Goal: Communication & Community: Ask a question

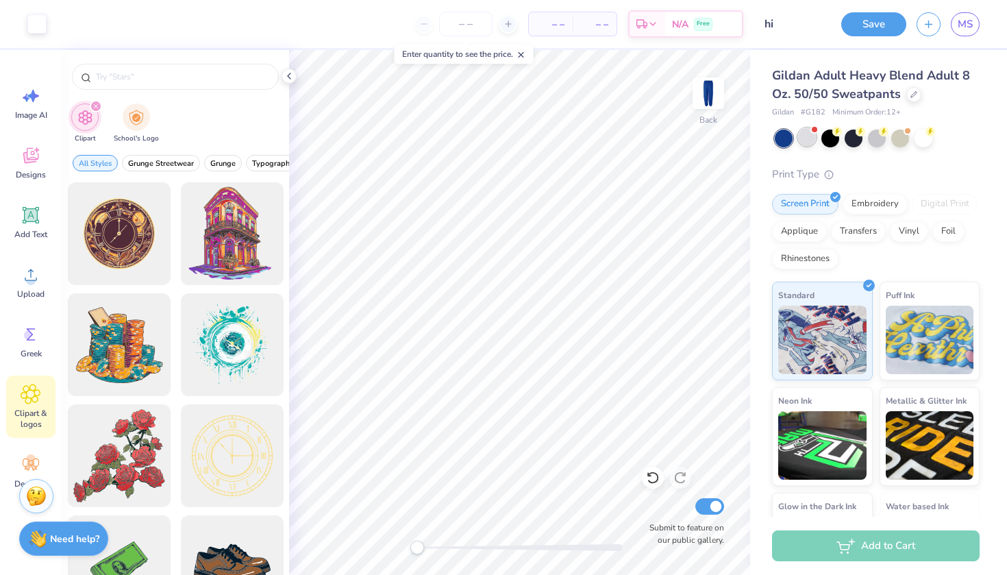
click at [813, 134] on div at bounding box center [807, 137] width 18 height 18
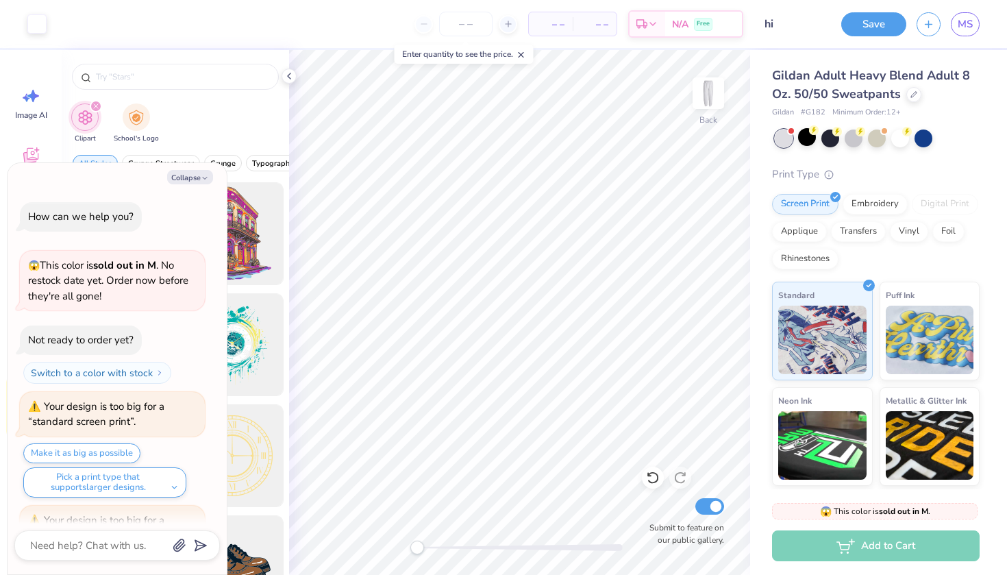
scroll to position [626, 0]
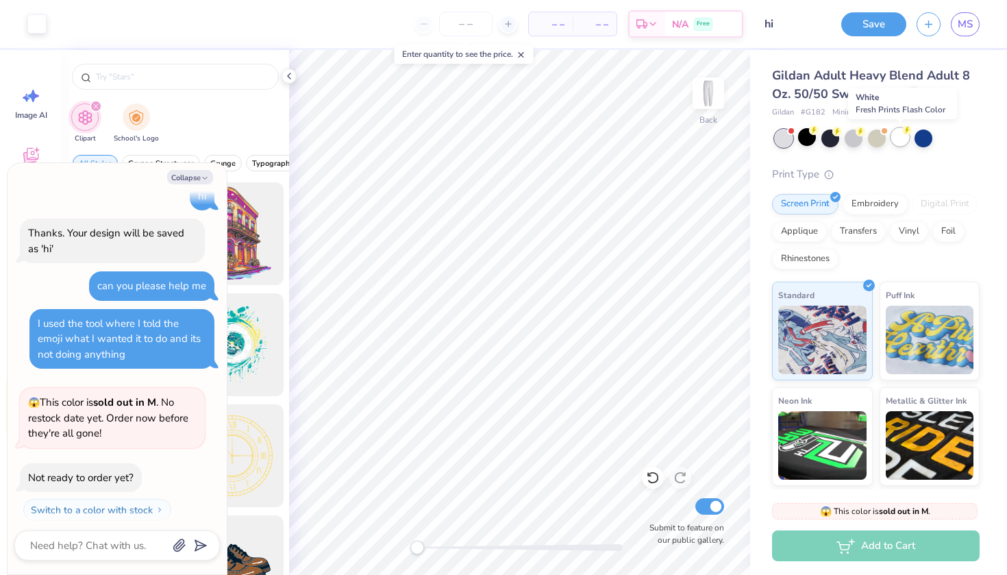
click at [906, 133] on circle at bounding box center [907, 130] width 10 height 10
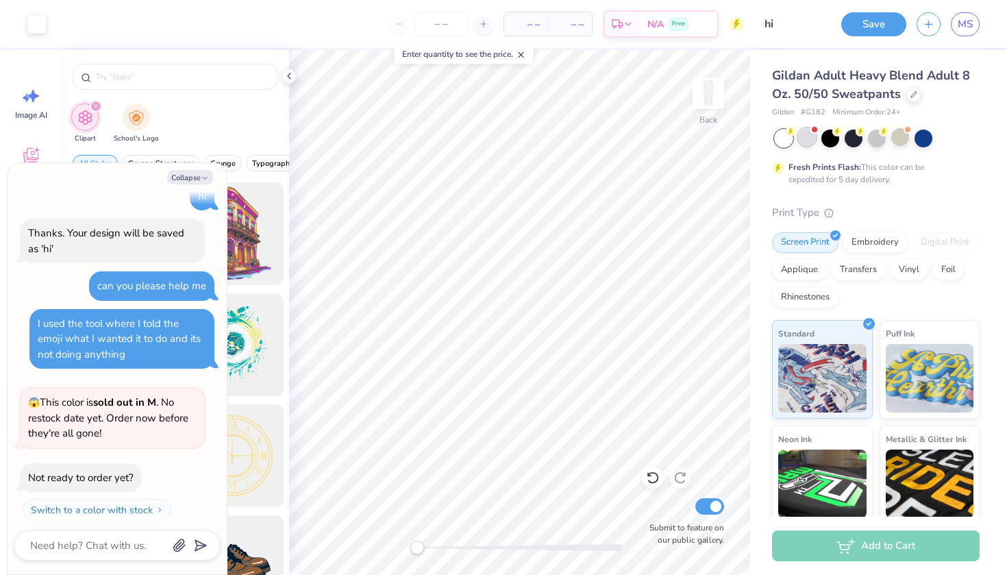
click at [809, 140] on div at bounding box center [807, 137] width 18 height 18
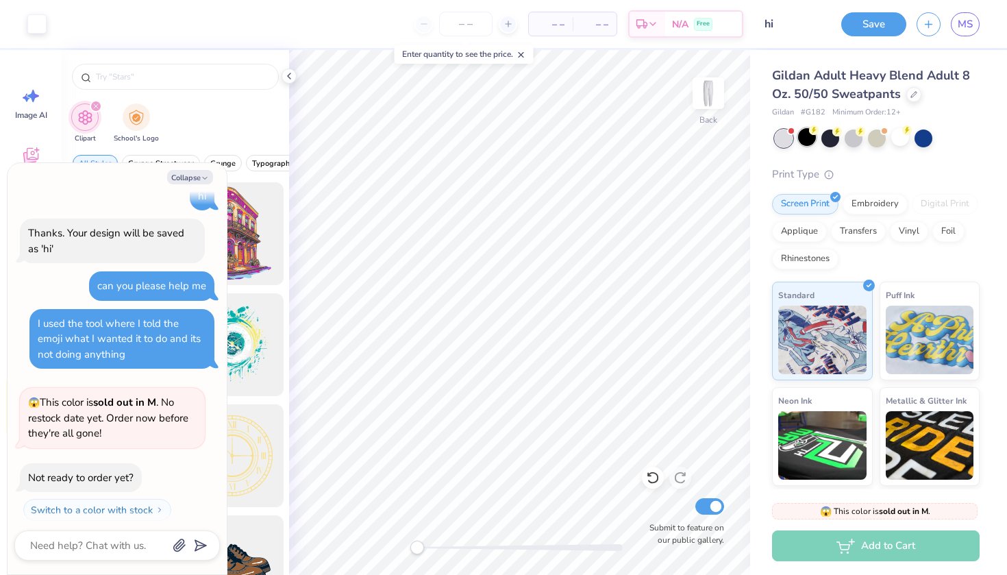
scroll to position [777, 0]
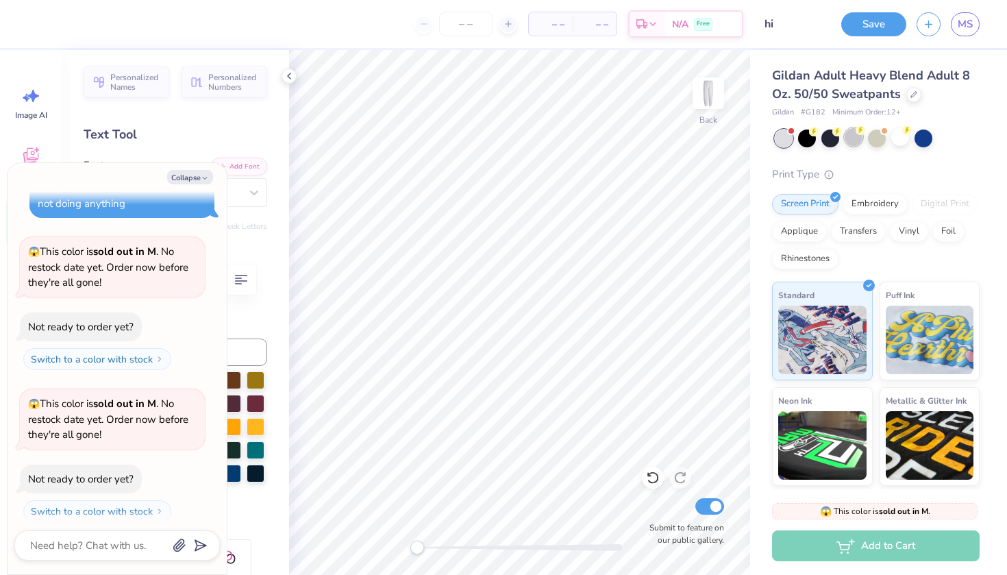
click at [853, 134] on div at bounding box center [853, 137] width 18 height 18
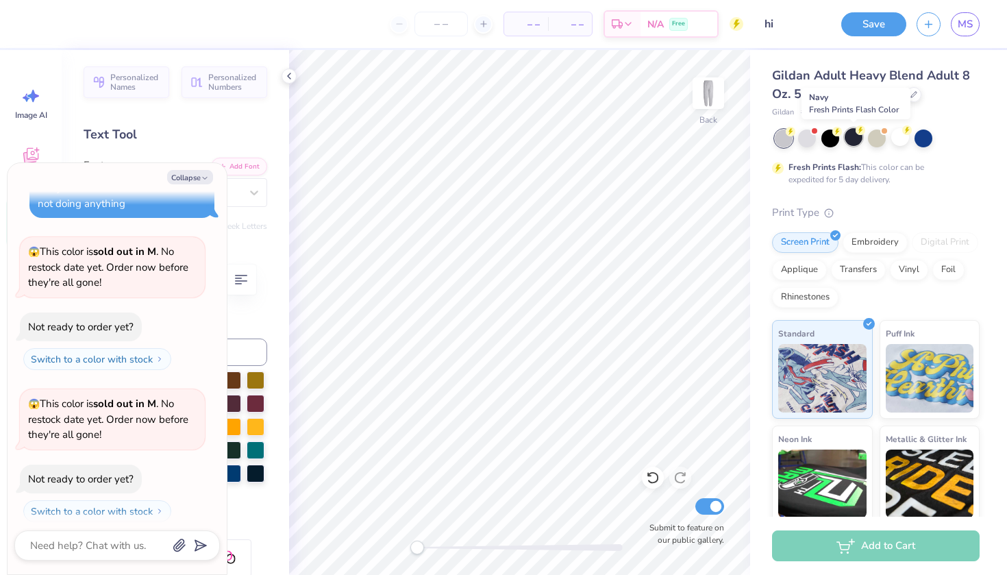
click at [848, 141] on div at bounding box center [853, 137] width 18 height 18
click at [805, 145] on div at bounding box center [807, 137] width 18 height 18
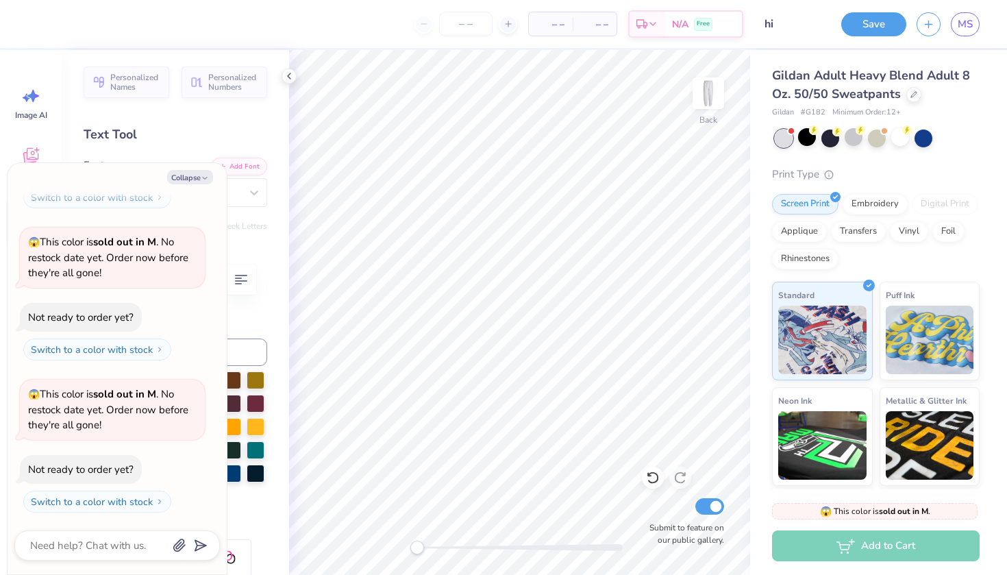
scroll to position [927, 0]
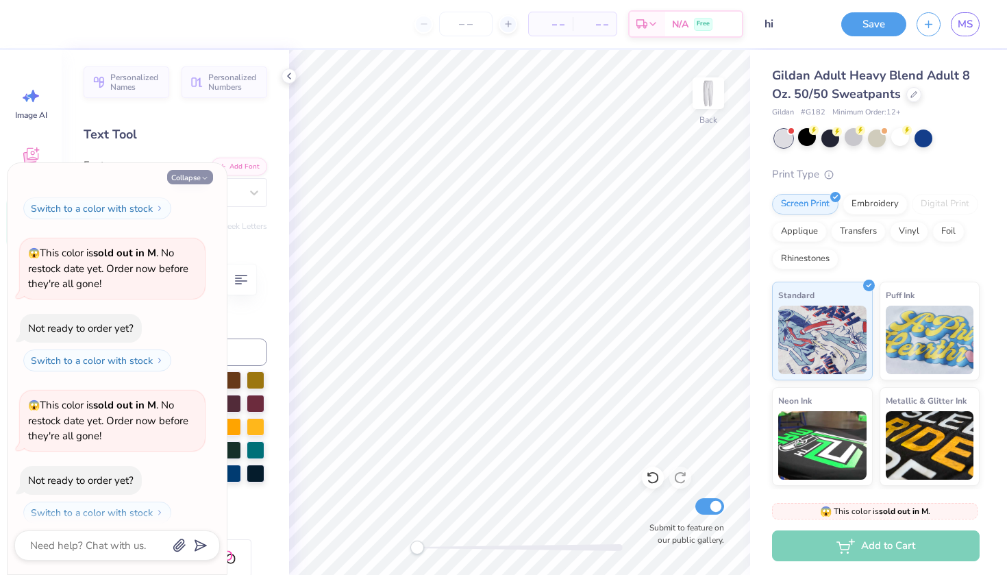
click at [198, 177] on button "Collapse" at bounding box center [190, 177] width 46 height 14
type textarea "x"
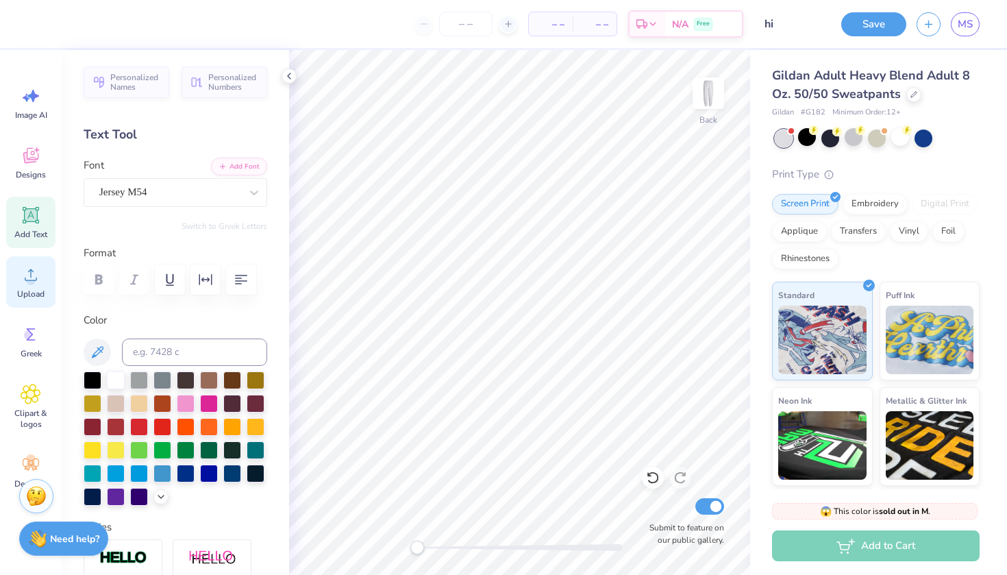
click at [31, 273] on icon at bounding box center [31, 275] width 12 height 12
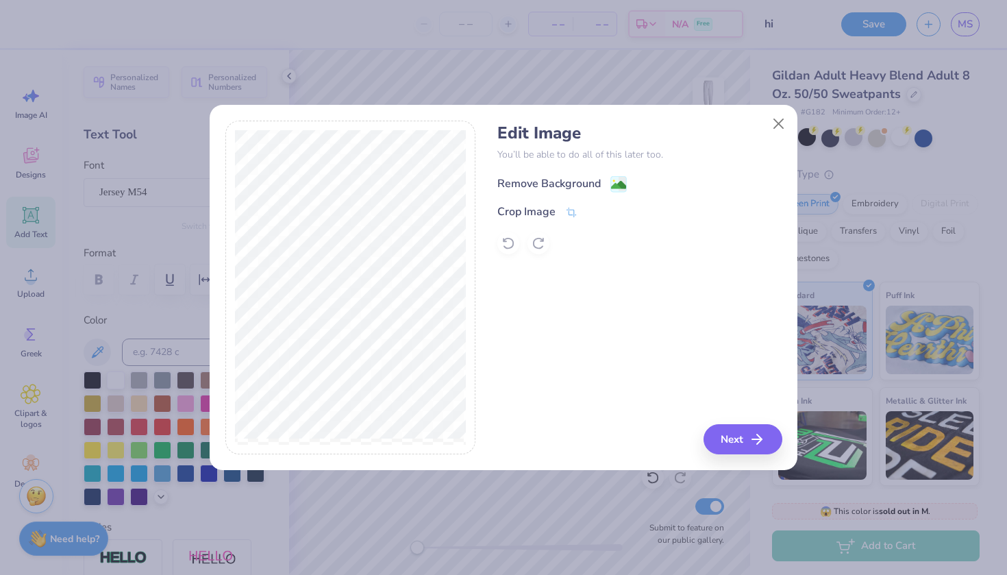
click at [581, 177] on div "Remove Background" at bounding box center [548, 183] width 103 height 16
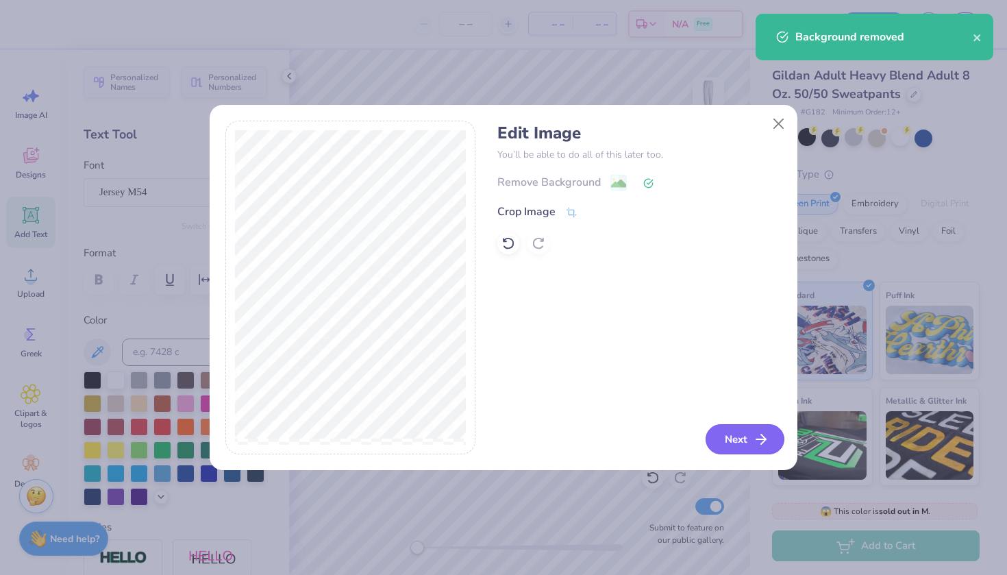
click at [746, 433] on button "Next" at bounding box center [744, 439] width 79 height 30
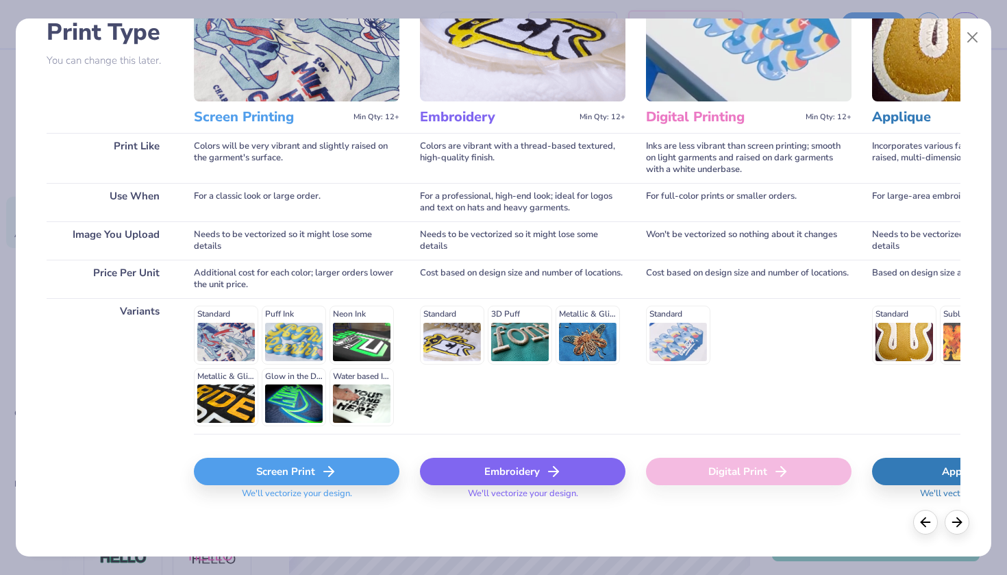
scroll to position [108, 0]
click at [284, 473] on div "Screen Print" at bounding box center [296, 471] width 205 height 27
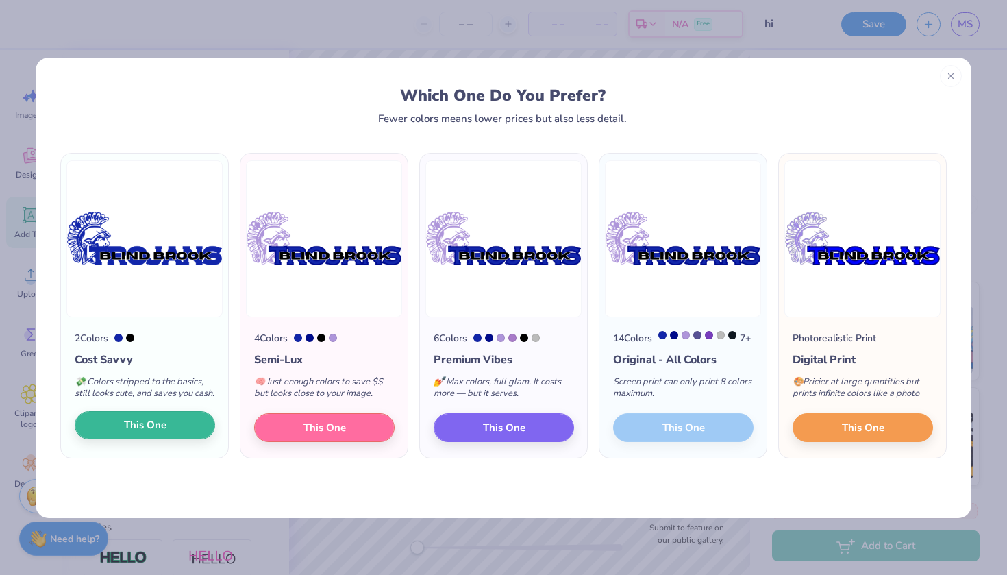
click at [192, 432] on button "This One" at bounding box center [145, 425] width 140 height 29
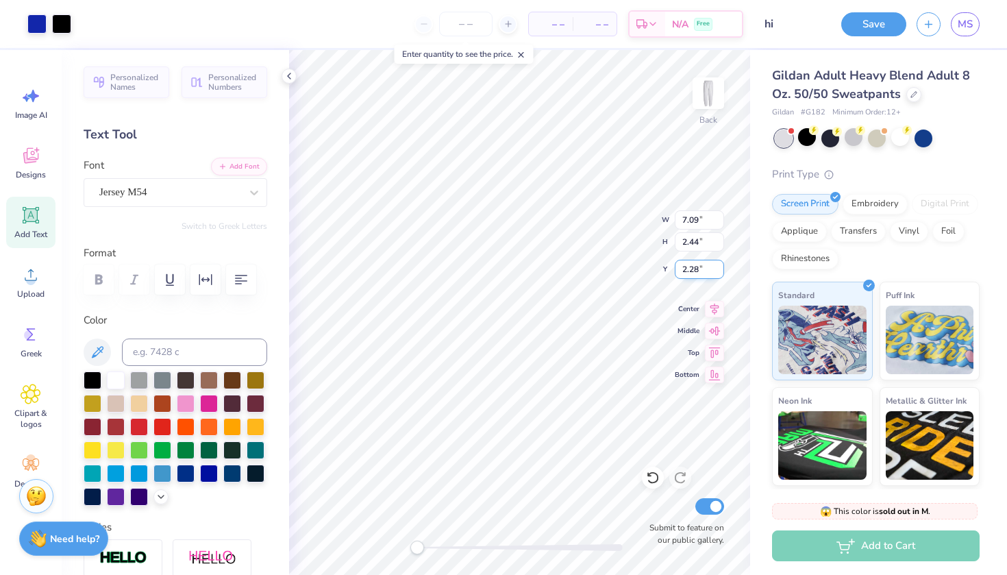
type input "7.09"
type input "2.44"
type input "2.28"
click at [892, 22] on button "Save" at bounding box center [873, 22] width 65 height 24
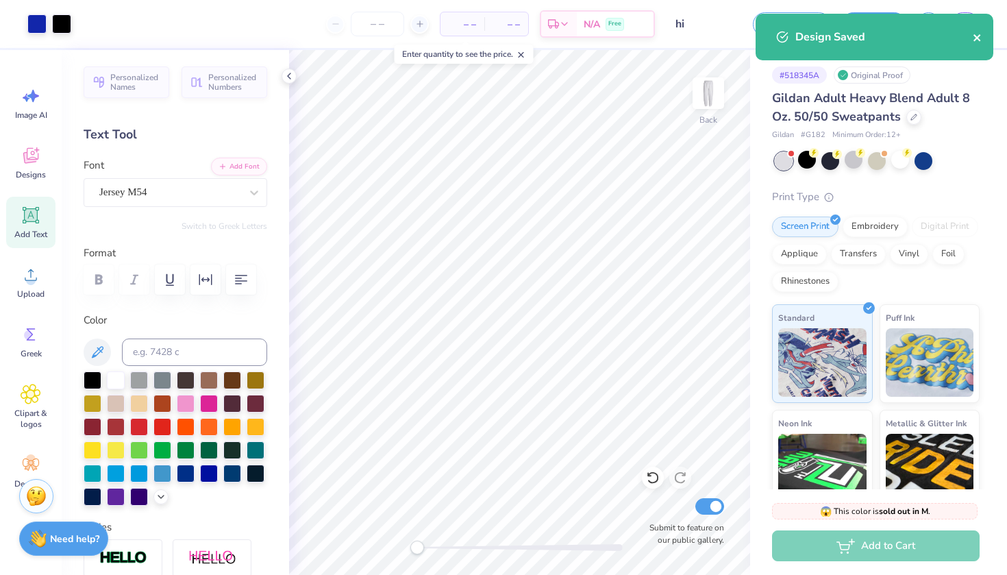
click at [977, 32] on icon "close" at bounding box center [977, 37] width 10 height 11
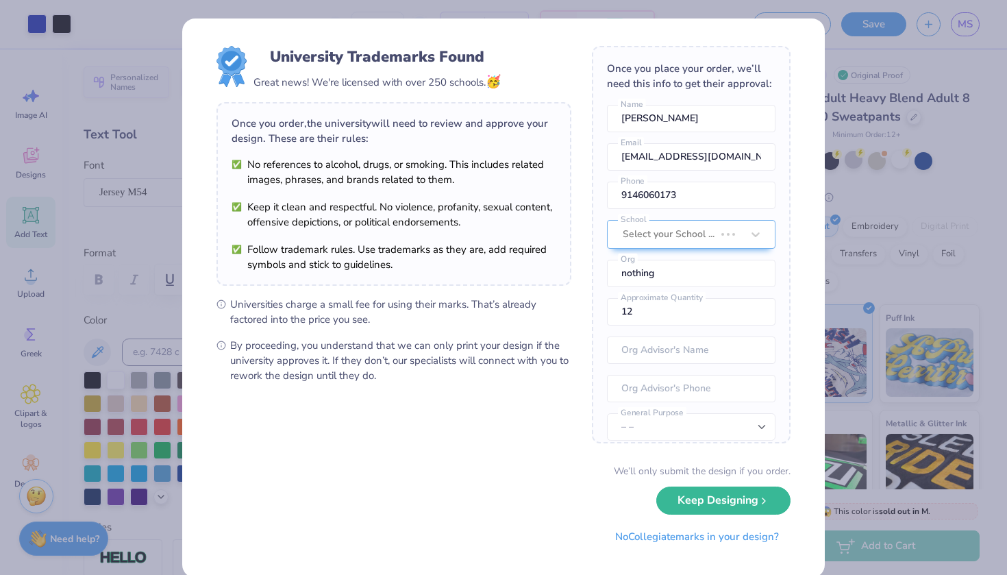
click at [929, 21] on div "University Trademarks Found Great news! We're licensed with over 250 schools. 🥳…" at bounding box center [503, 287] width 1007 height 575
click at [690, 535] on button "No Collegiate marks in your design?" at bounding box center [696, 533] width 187 height 28
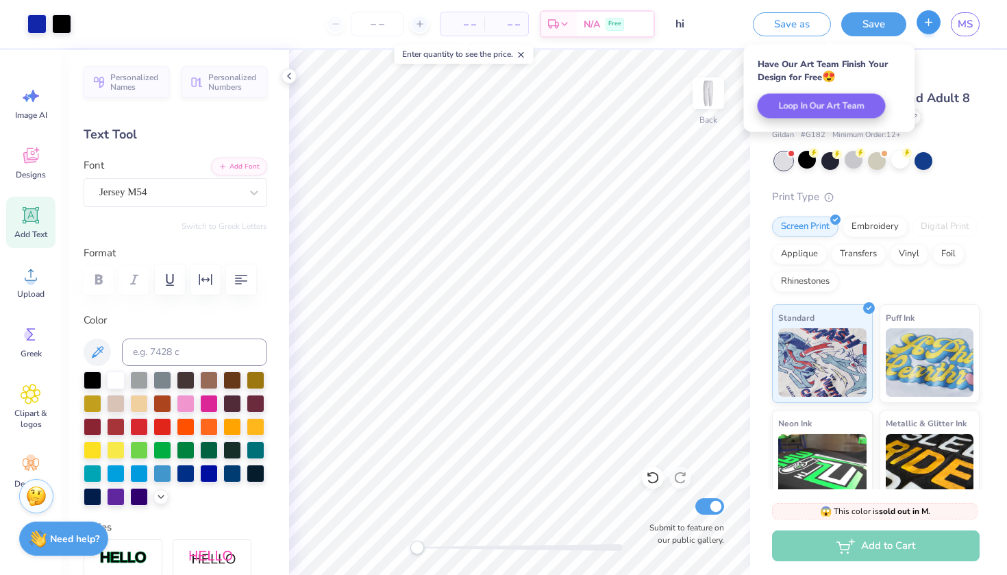
click at [924, 30] on button "button" at bounding box center [928, 22] width 24 height 24
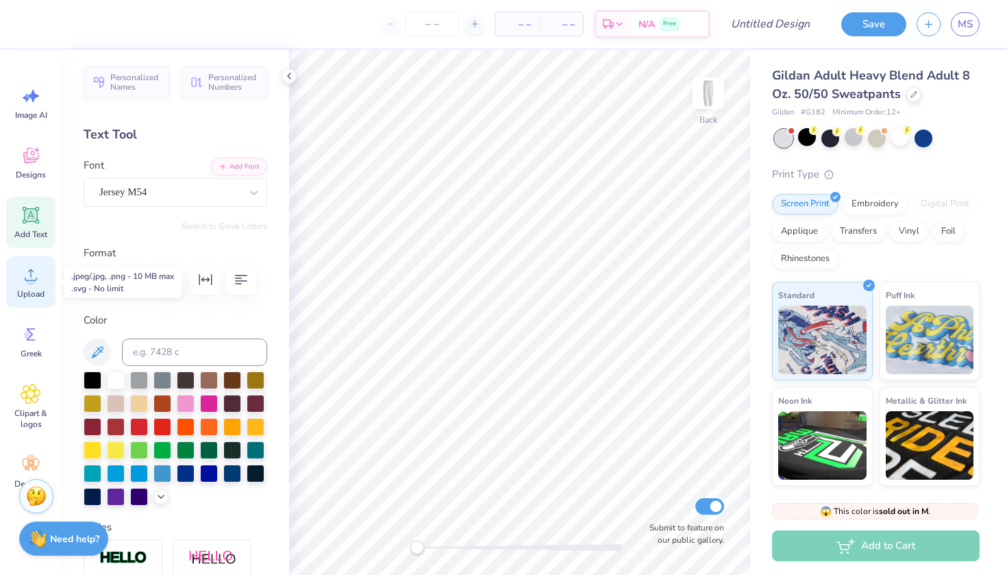
click at [33, 275] on icon at bounding box center [31, 274] width 21 height 21
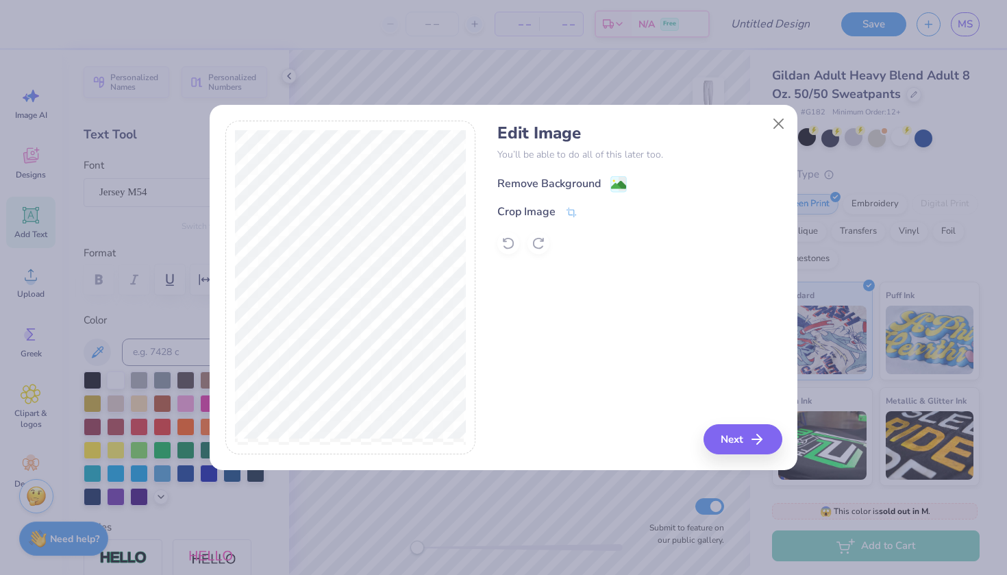
click at [576, 189] on div "Remove Background" at bounding box center [548, 183] width 103 height 16
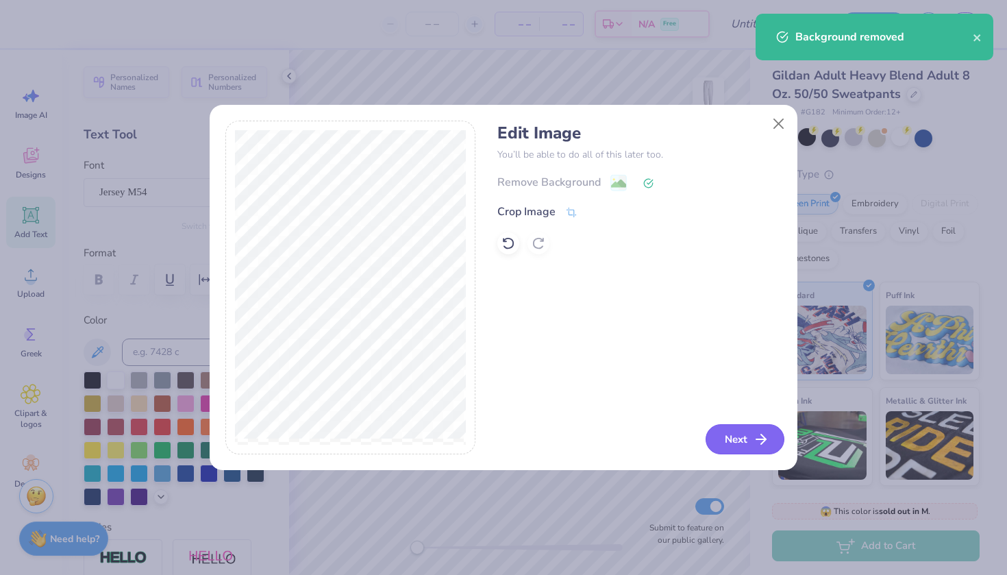
click at [726, 433] on button "Next" at bounding box center [744, 439] width 79 height 30
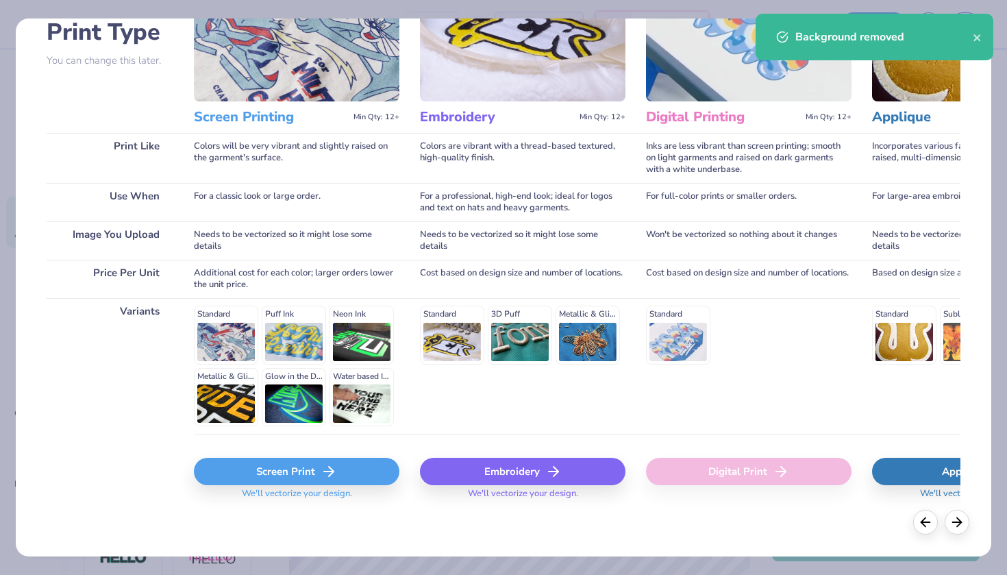
scroll to position [108, 0]
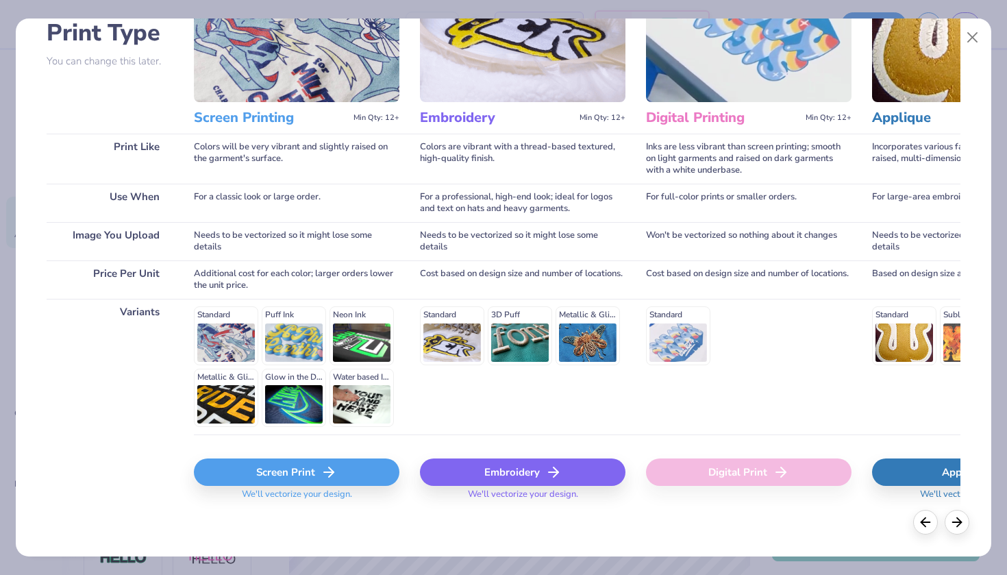
click at [292, 462] on div "Screen Print" at bounding box center [296, 471] width 205 height 27
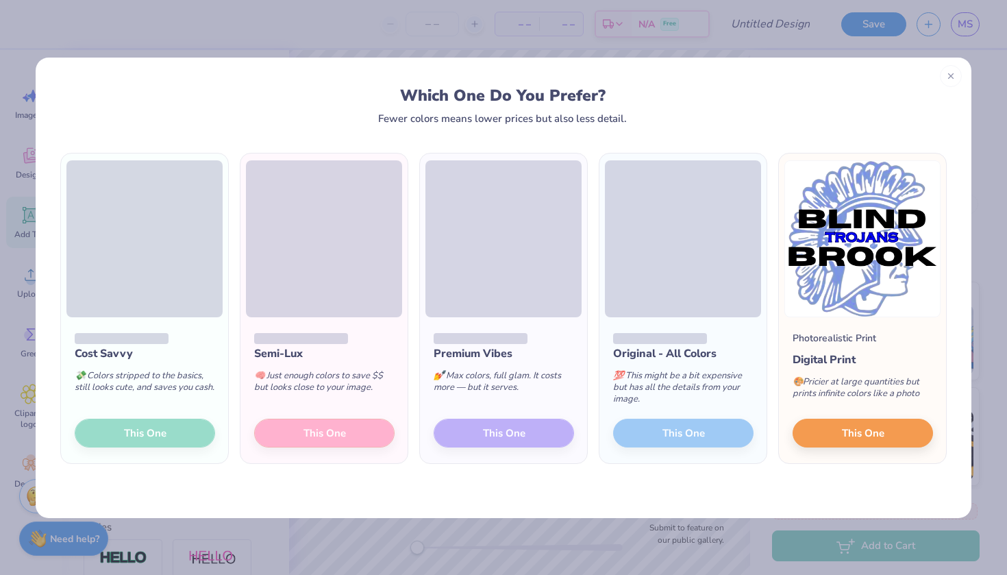
click at [136, 425] on div "Cost Savvy 💸 Colors stripped to the basics, still looks cute, and saves you cas…" at bounding box center [144, 390] width 167 height 147
click at [138, 426] on div "Cost Savvy 💸 Colors stripped to the basics, still looks cute, and saves you cas…" at bounding box center [144, 390] width 167 height 147
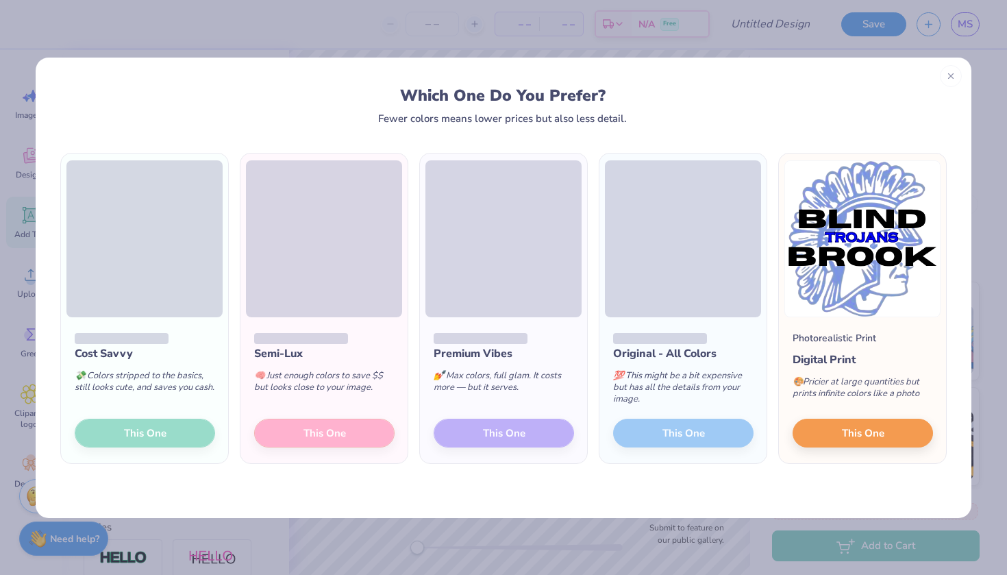
click at [138, 426] on div "Cost Savvy 💸 Colors stripped to the basics, still looks cute, and saves you cas…" at bounding box center [144, 390] width 167 height 147
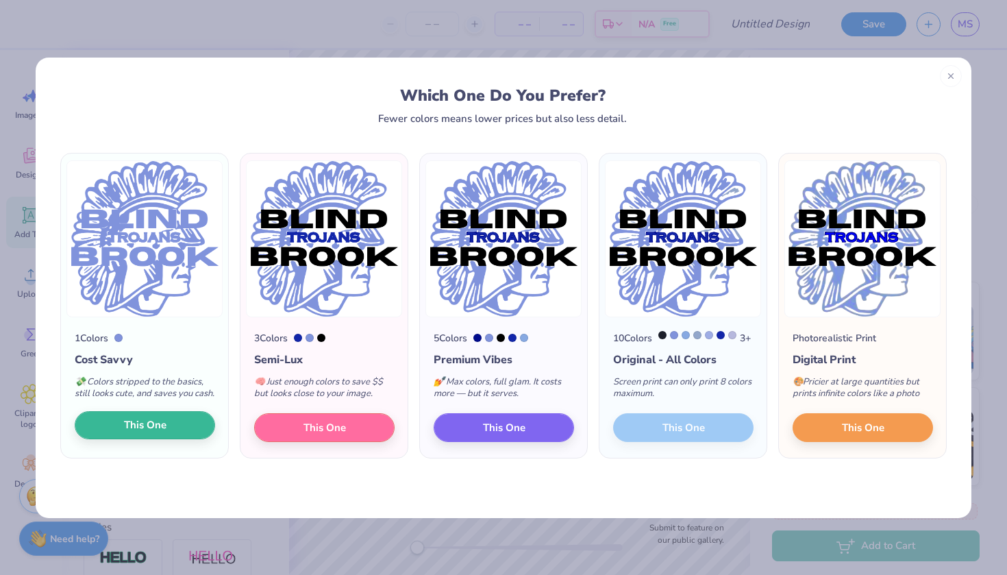
click at [186, 440] on button "This One" at bounding box center [145, 425] width 140 height 29
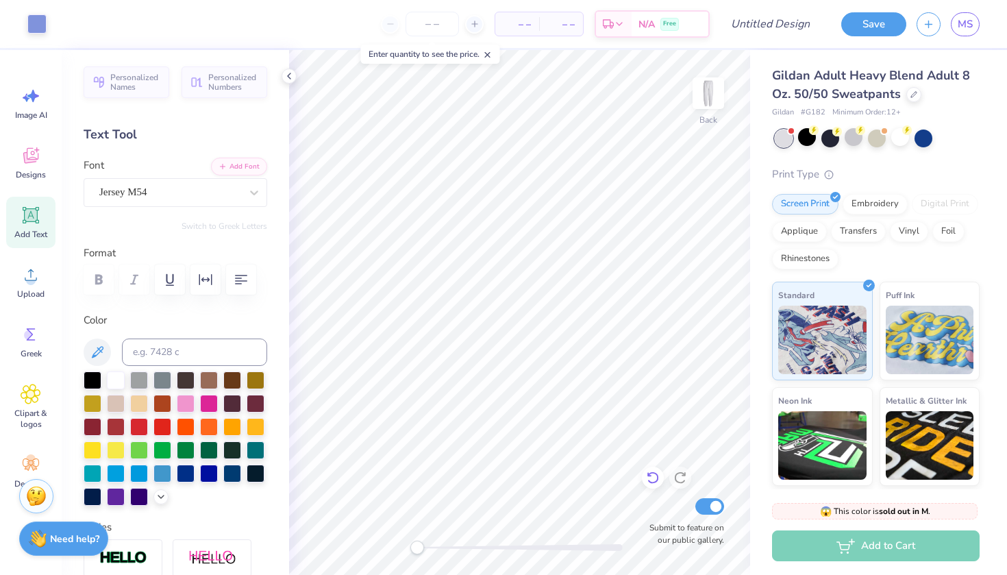
click at [645, 481] on div at bounding box center [653, 477] width 22 height 22
click at [648, 485] on div at bounding box center [653, 477] width 22 height 22
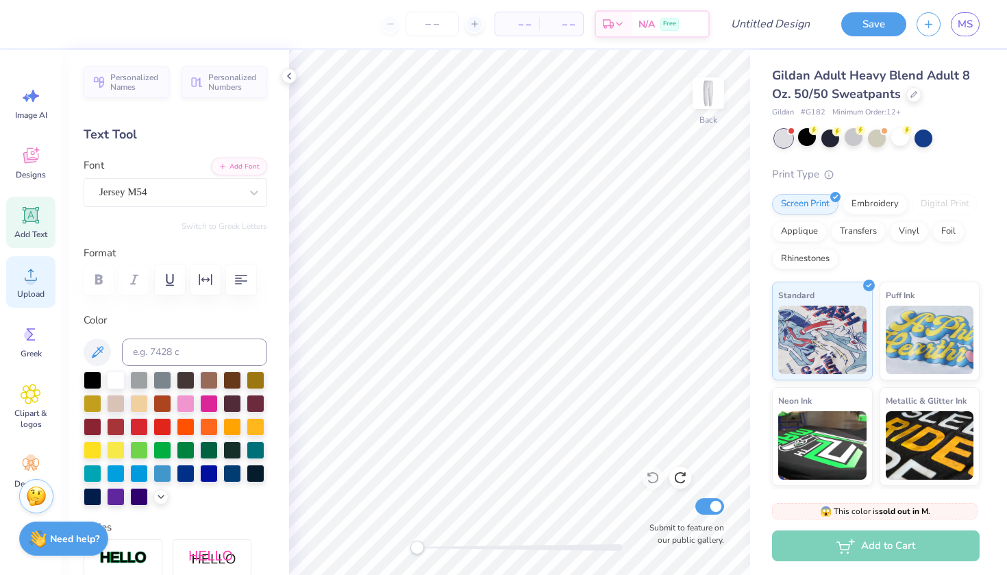
click at [40, 268] on icon at bounding box center [31, 274] width 21 height 21
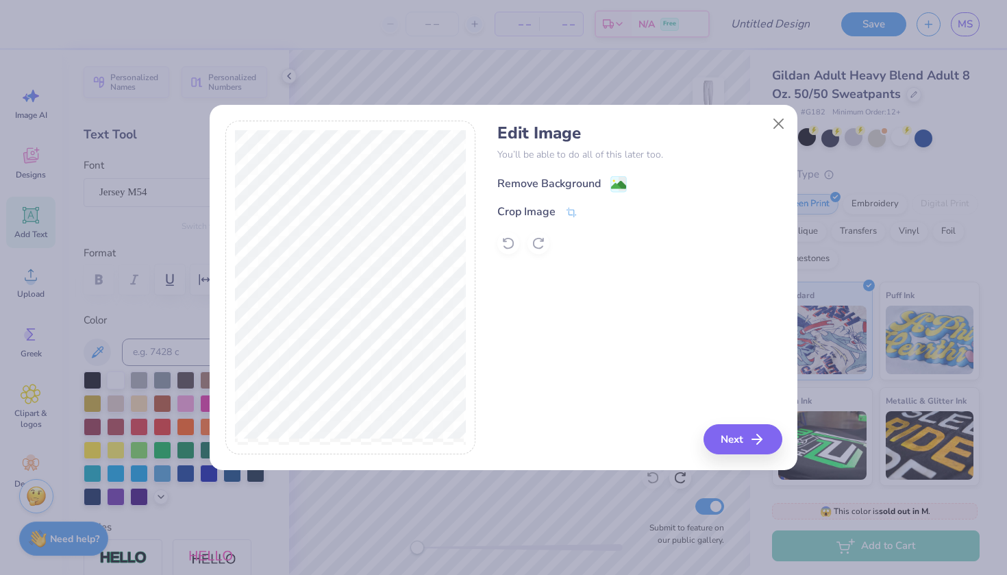
click at [555, 178] on div "Remove Background" at bounding box center [548, 183] width 103 height 16
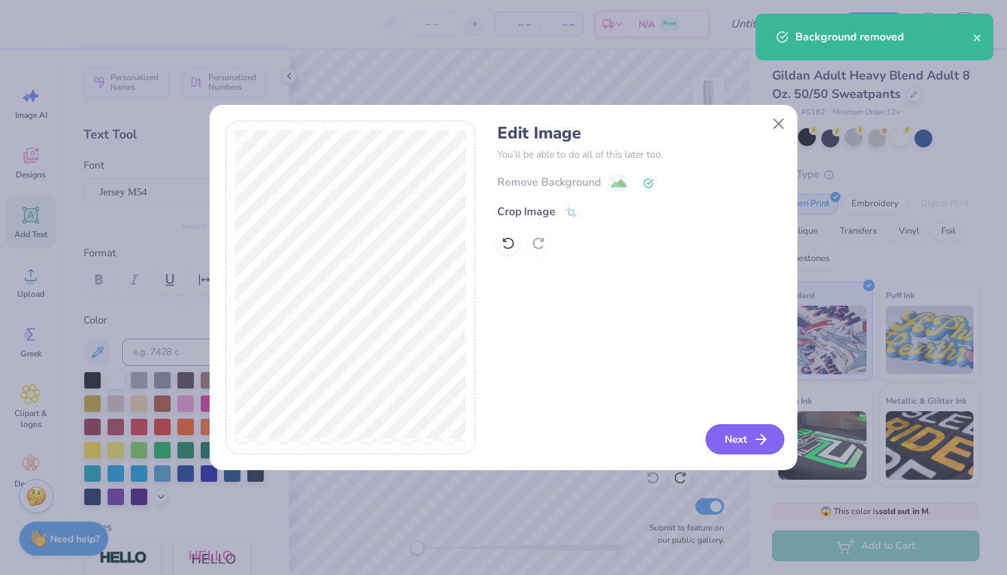
click at [758, 433] on icon "button" at bounding box center [761, 439] width 16 height 16
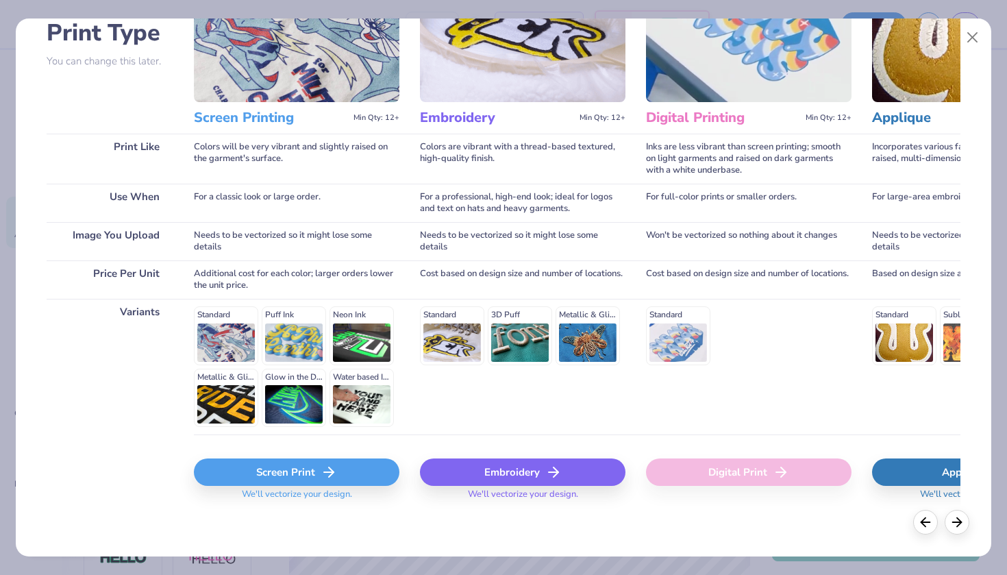
click at [260, 477] on div "Screen Print" at bounding box center [296, 471] width 205 height 27
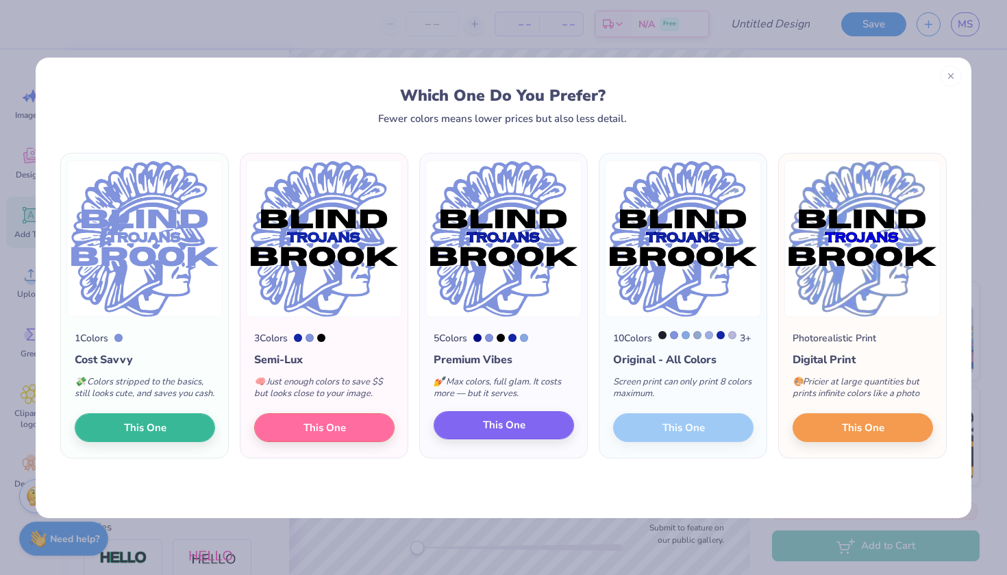
click at [520, 433] on span "This One" at bounding box center [504, 425] width 42 height 16
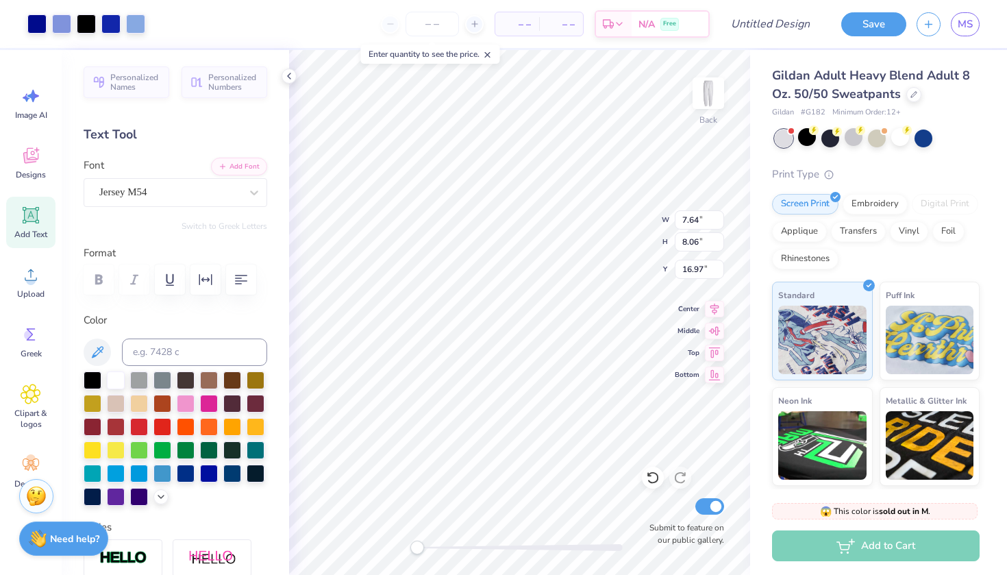
type input "5.89"
type input "6.22"
type input "1.45"
click at [891, 26] on button "Save" at bounding box center [873, 22] width 65 height 24
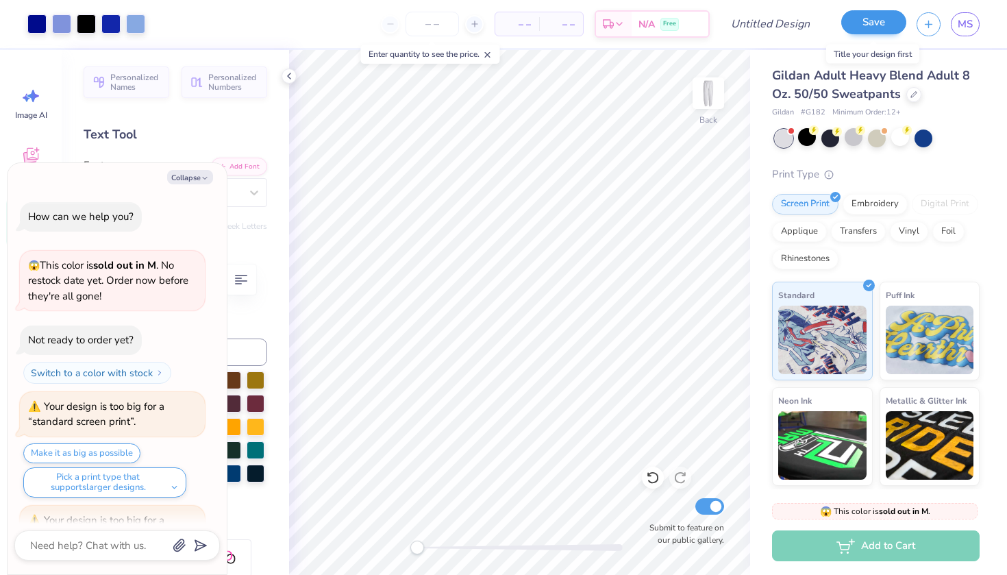
scroll to position [964, 0]
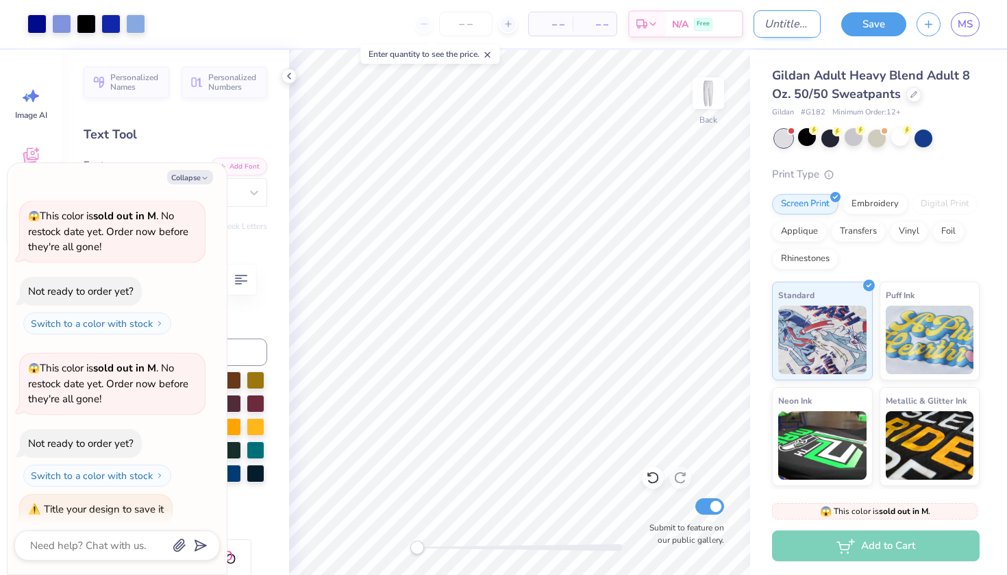
type textarea "x"
click at [761, 25] on input "Design Title" at bounding box center [786, 23] width 67 height 27
type input "m"
type textarea "x"
type input "me"
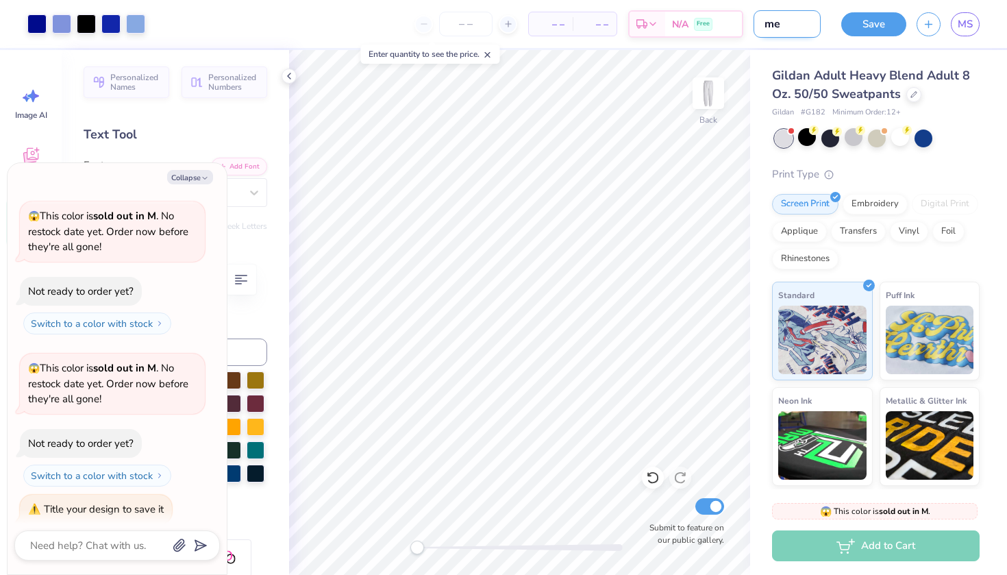
type textarea "x"
type input "mer"
type textarea "x"
type input "merc"
type textarea "x"
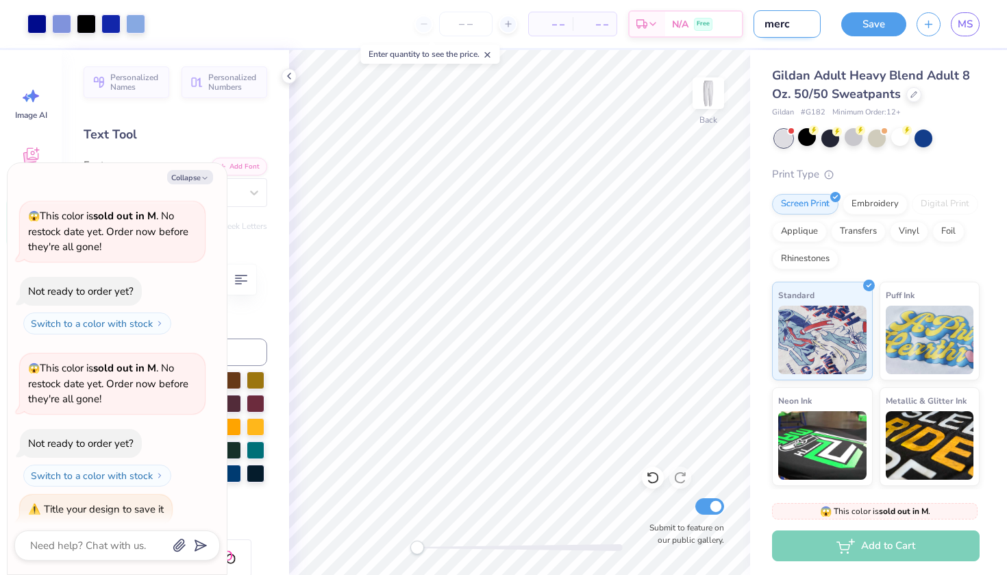
type input "merch"
type textarea "x"
type input "merch"
click at [878, 27] on button "Save" at bounding box center [873, 22] width 65 height 24
click at [884, 25] on div "Save" at bounding box center [873, 24] width 65 height 24
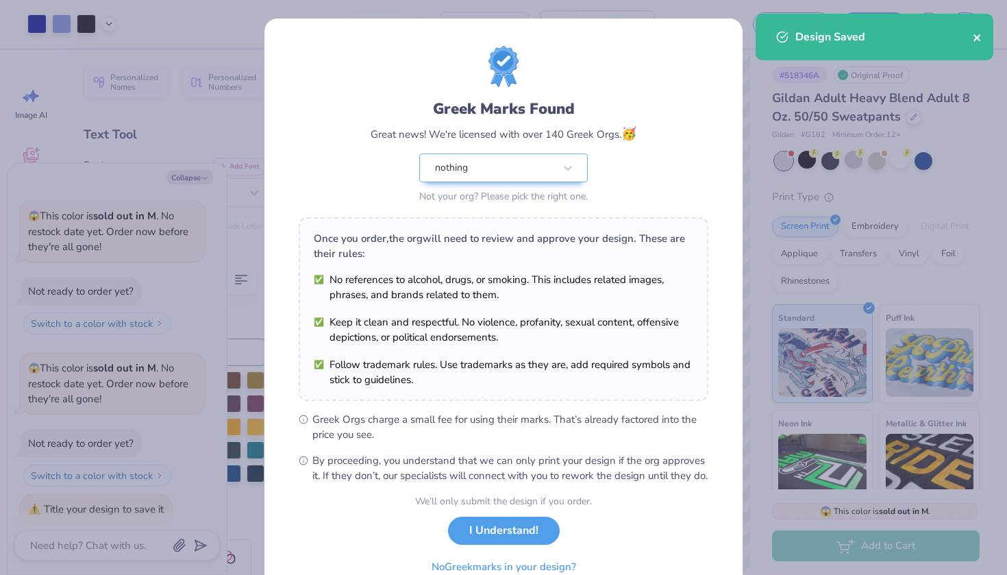
click at [979, 42] on icon "close" at bounding box center [977, 37] width 10 height 11
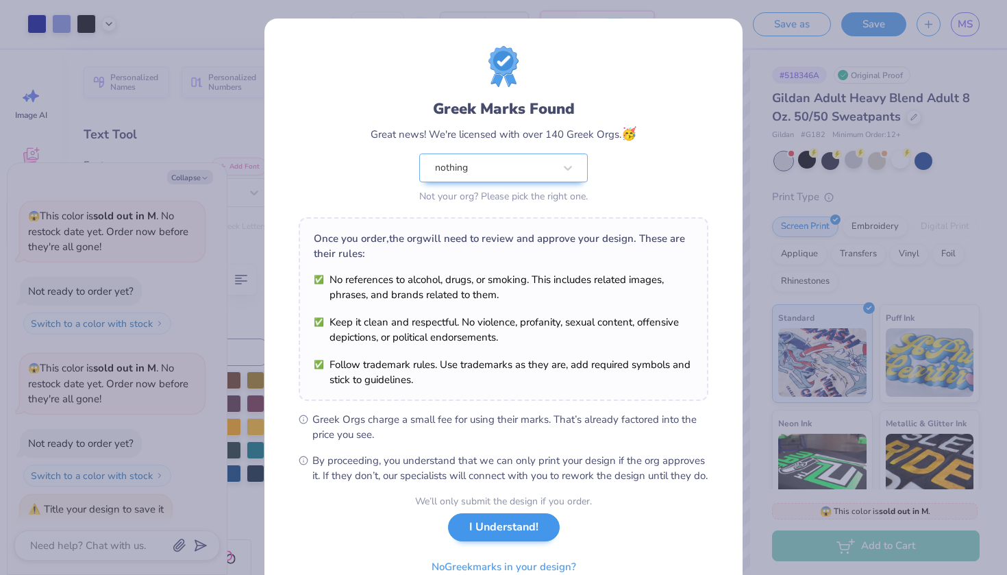
click at [473, 536] on button "I Understand!" at bounding box center [504, 527] width 112 height 28
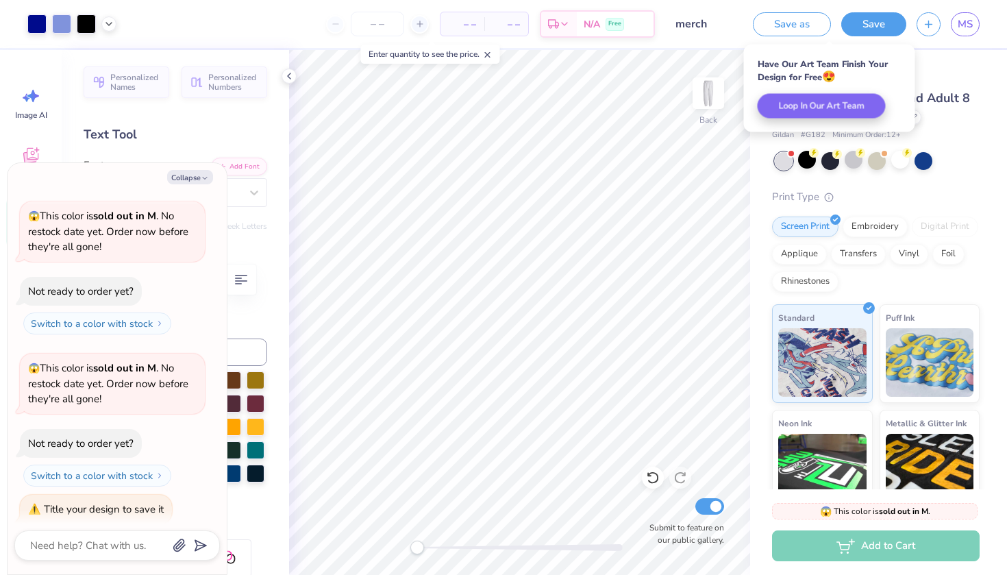
type textarea "x"
click at [959, 25] on span "MS" at bounding box center [964, 24] width 15 height 16
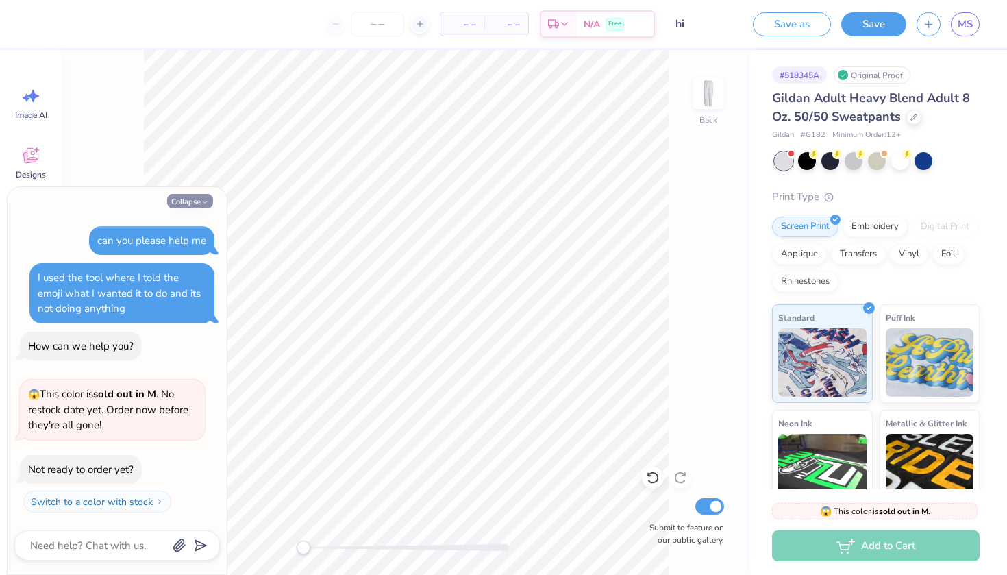
click at [206, 203] on icon "button" at bounding box center [205, 202] width 8 height 8
type textarea "x"
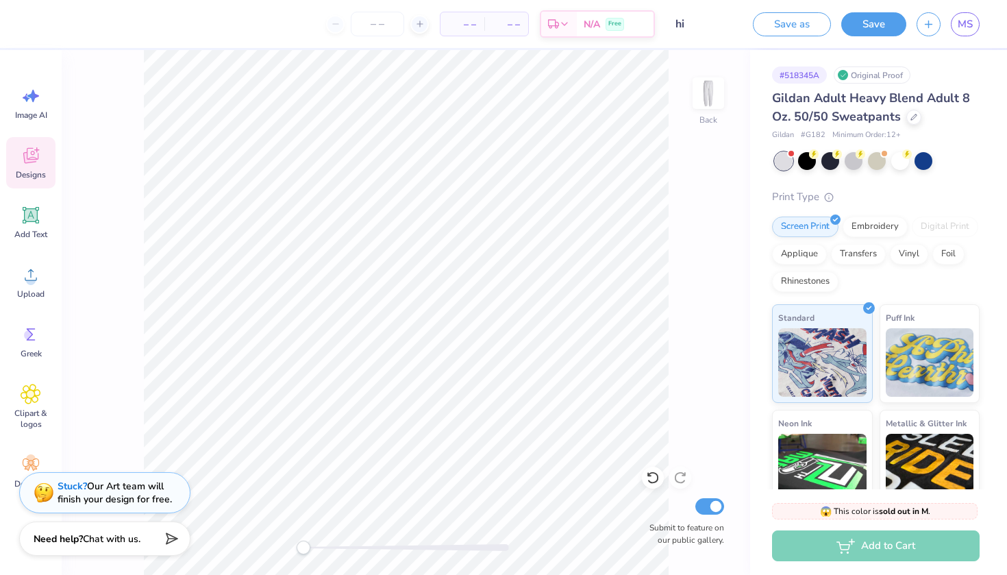
click at [31, 162] on icon at bounding box center [30, 157] width 13 height 11
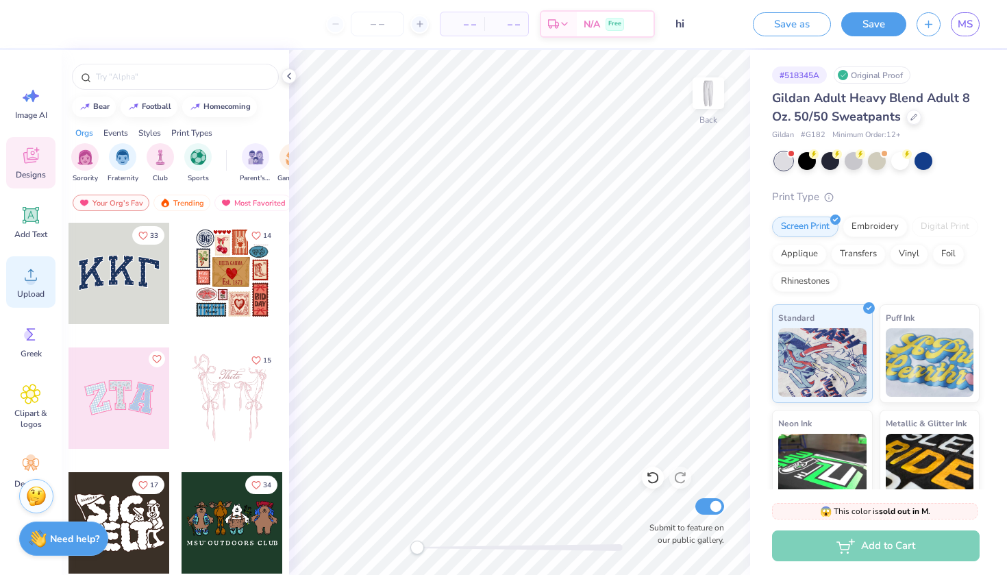
click at [27, 283] on icon at bounding box center [31, 274] width 21 height 21
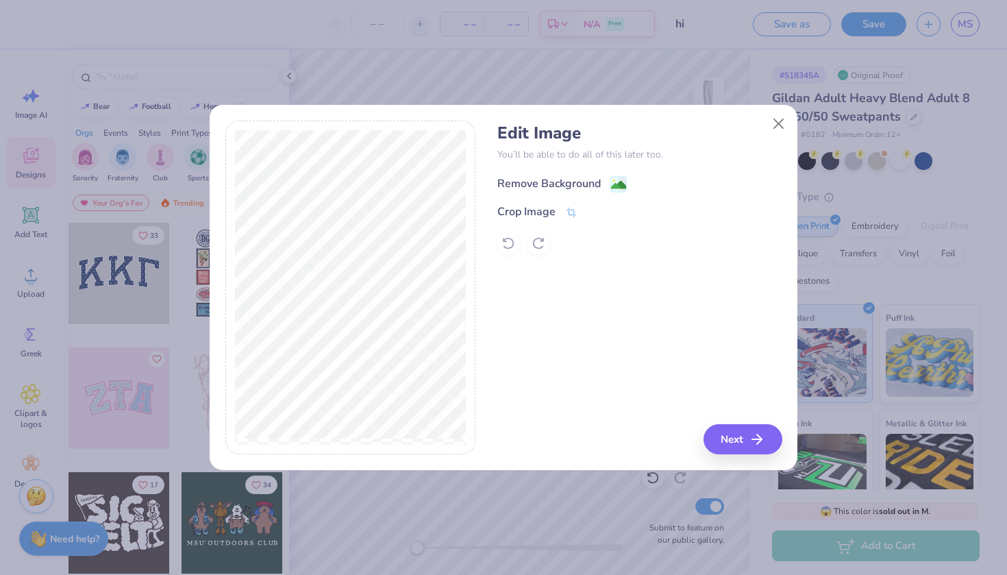
click at [585, 182] on div "Remove Background" at bounding box center [548, 183] width 103 height 16
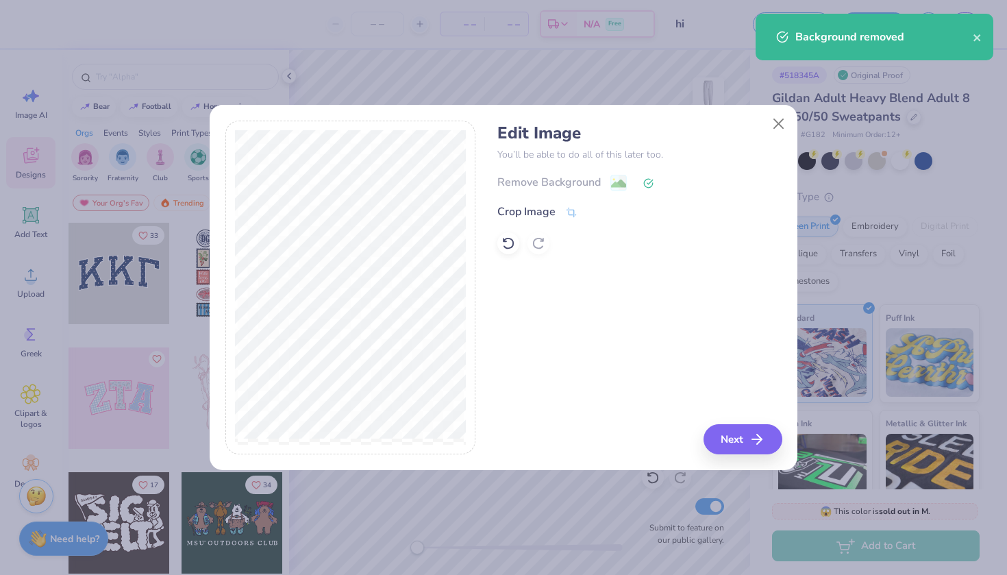
click at [734, 443] on button "Next" at bounding box center [742, 439] width 79 height 30
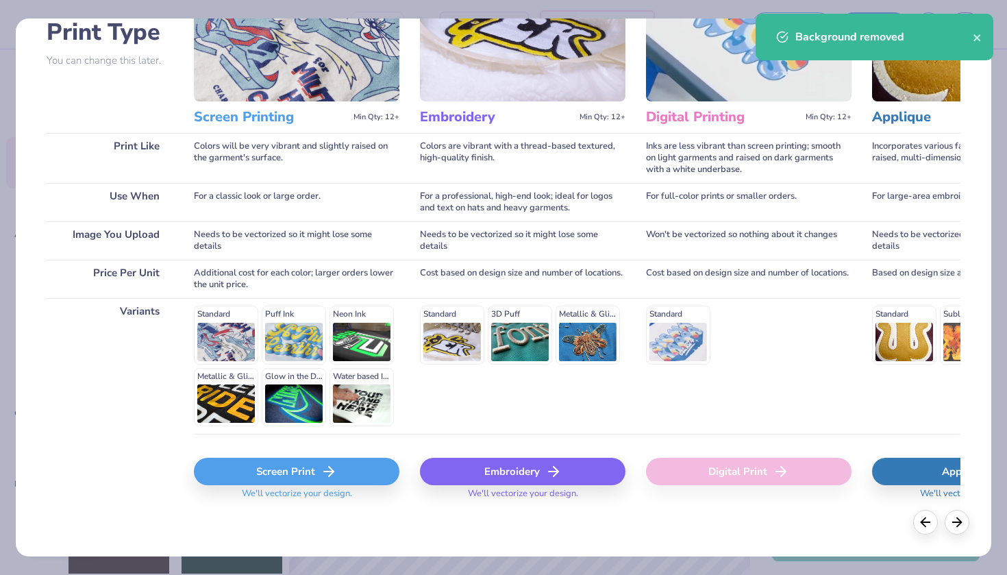
click at [261, 468] on div "Screen Print" at bounding box center [296, 470] width 205 height 27
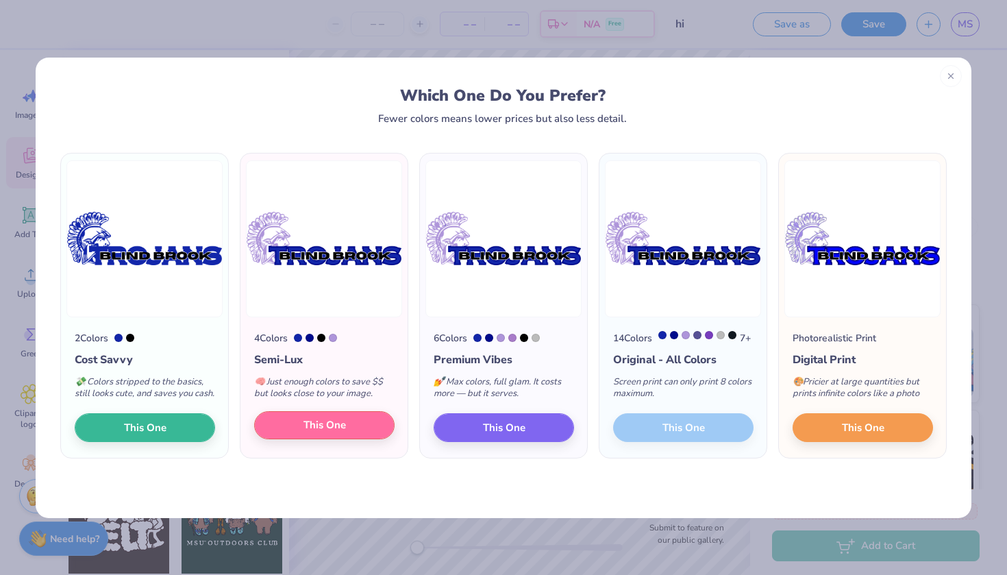
click at [330, 433] on span "This One" at bounding box center [324, 425] width 42 height 16
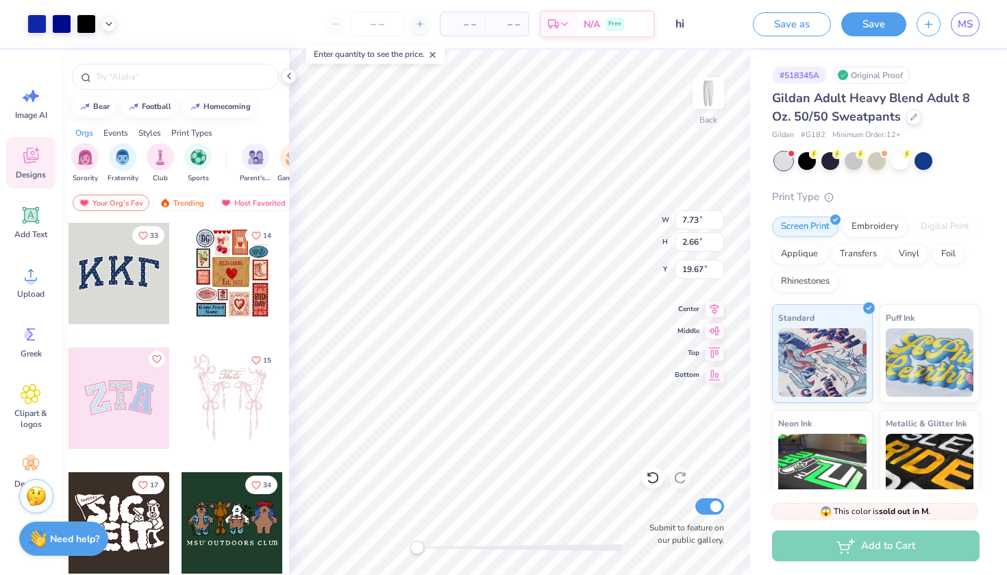
type input "6.10"
type input "2.10"
type input "6.71"
type input "7.04"
type input "2.42"
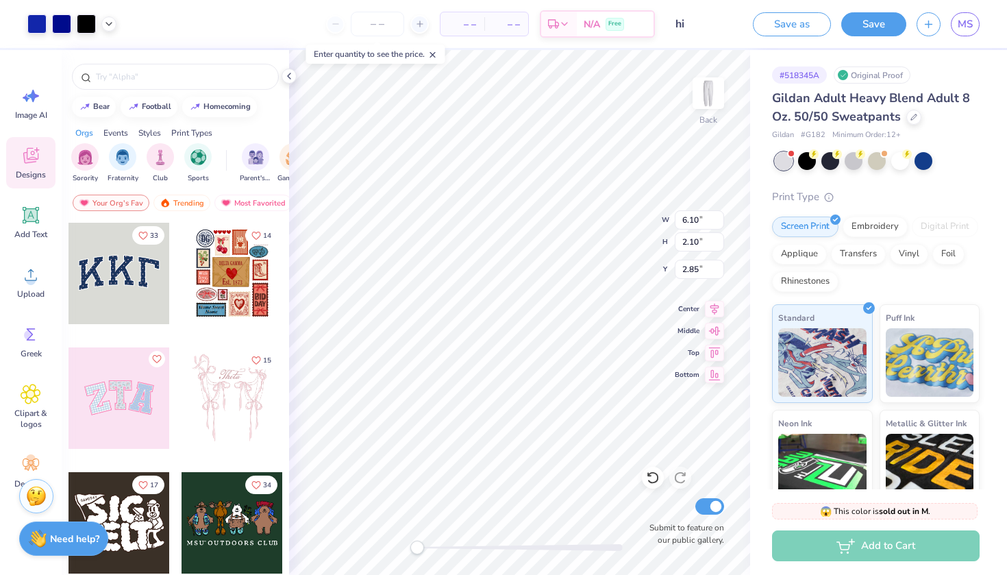
type input "2.53"
click at [869, 21] on button "Save" at bounding box center [873, 22] width 65 height 24
click at [867, 25] on button "Save" at bounding box center [873, 22] width 65 height 24
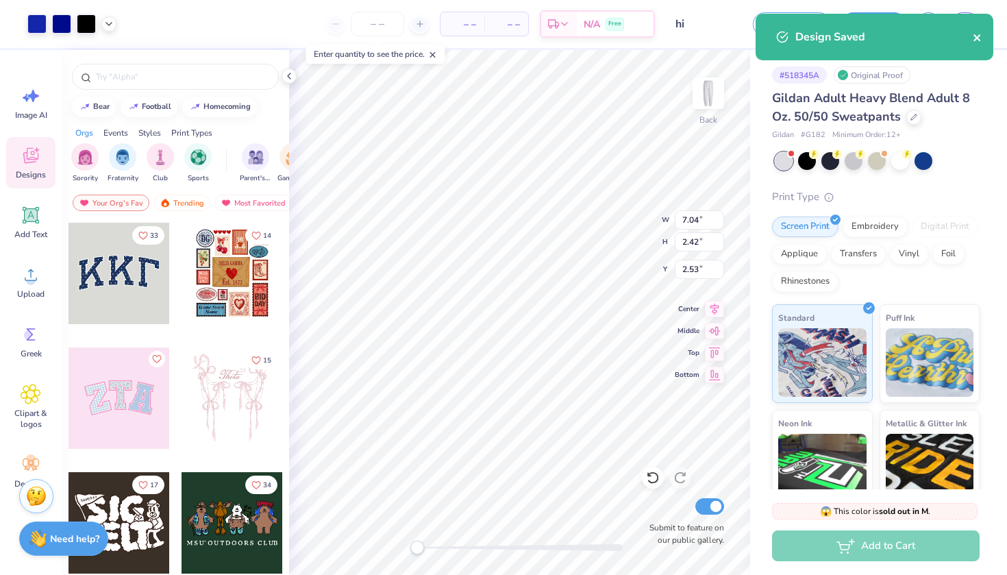
click at [981, 39] on icon "close" at bounding box center [977, 37] width 10 height 11
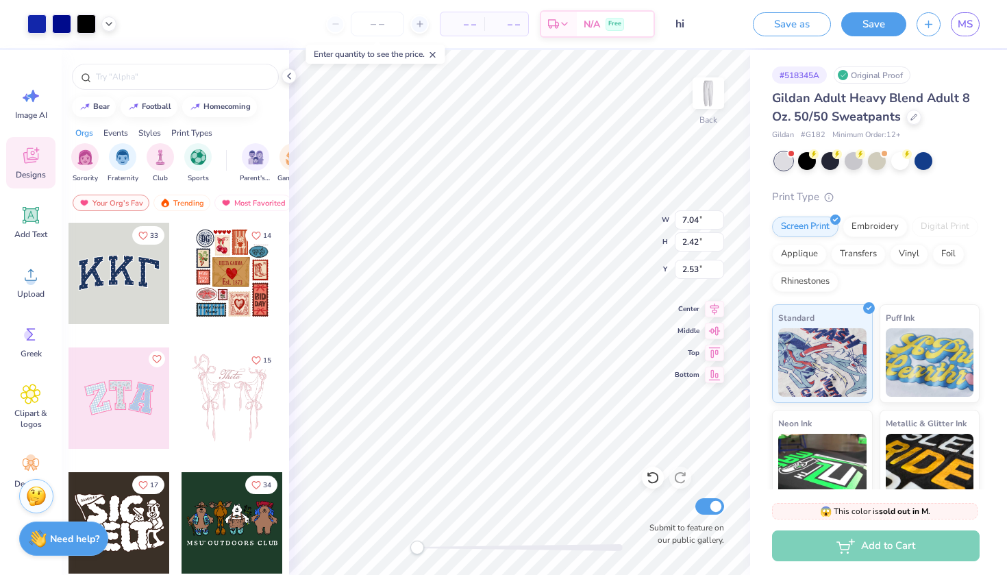
click at [962, 24] on div "Design Saved" at bounding box center [874, 42] width 243 height 62
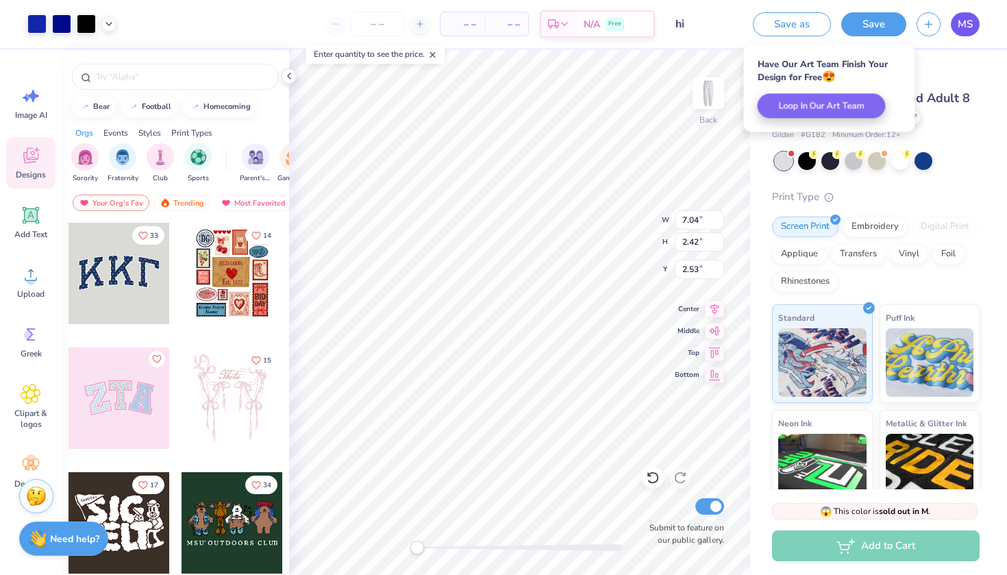
click at [957, 24] on span "MS" at bounding box center [964, 24] width 15 height 16
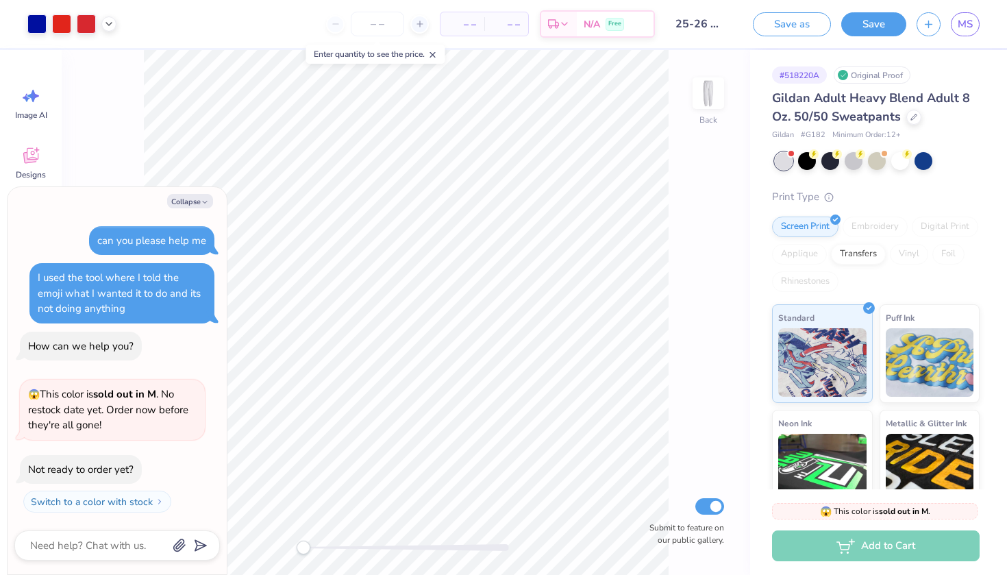
click at [86, 555] on div at bounding box center [116, 545] width 205 height 30
click at [89, 534] on div at bounding box center [116, 545] width 205 height 30
click at [88, 539] on textarea at bounding box center [98, 545] width 139 height 18
type textarea "i"
type textarea "x"
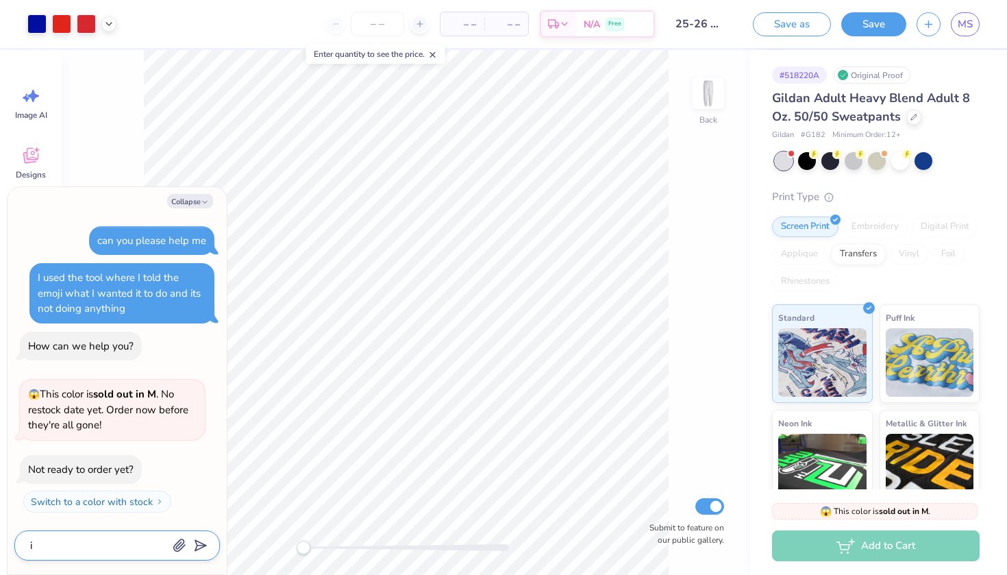
type textarea "I"
type textarea "x"
type textarea "I n"
type textarea "x"
type textarea "I ne"
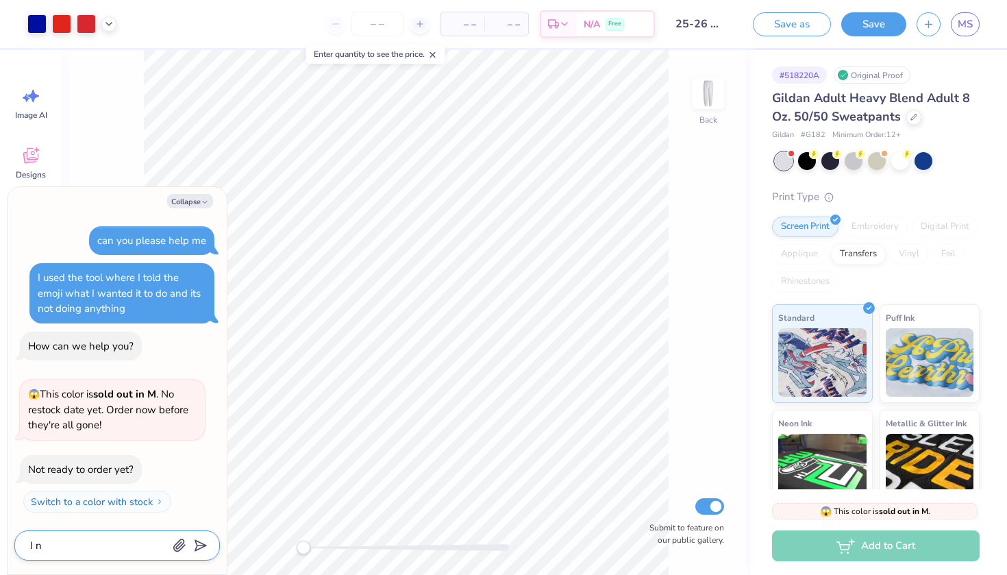
type textarea "x"
type textarea "I ned"
type textarea "x"
type textarea "I ned"
type textarea "x"
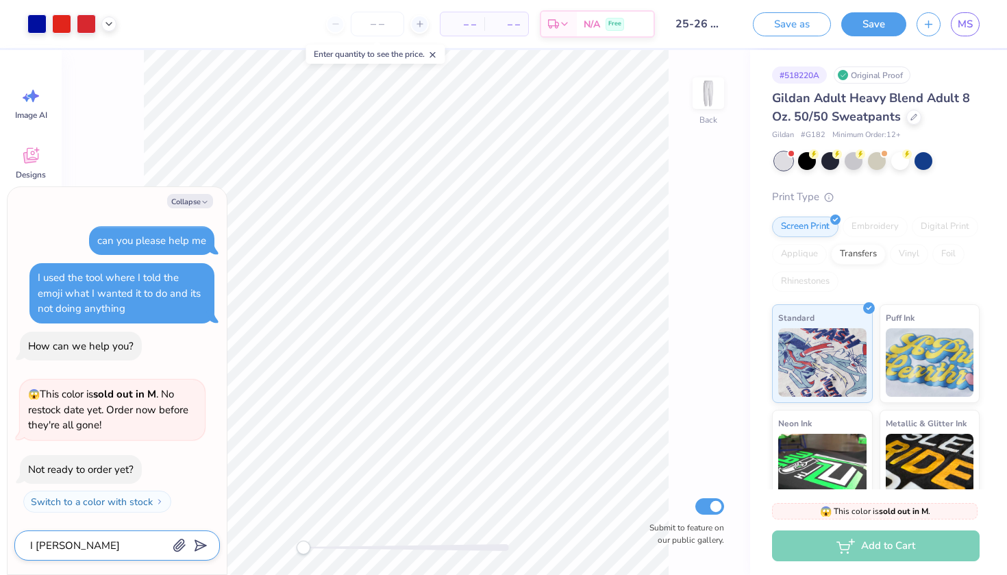
type textarea "I ned h"
type textarea "x"
type textarea "I ned he"
type textarea "x"
type textarea "I ned hel"
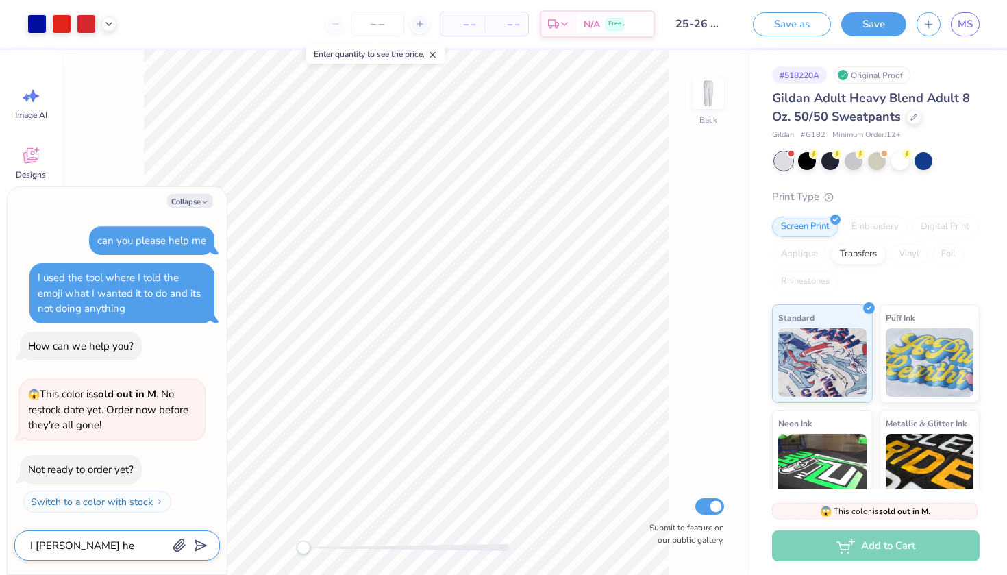
type textarea "x"
type textarea "I ned help"
type textarea "x"
type textarea "I ned help"
type textarea "x"
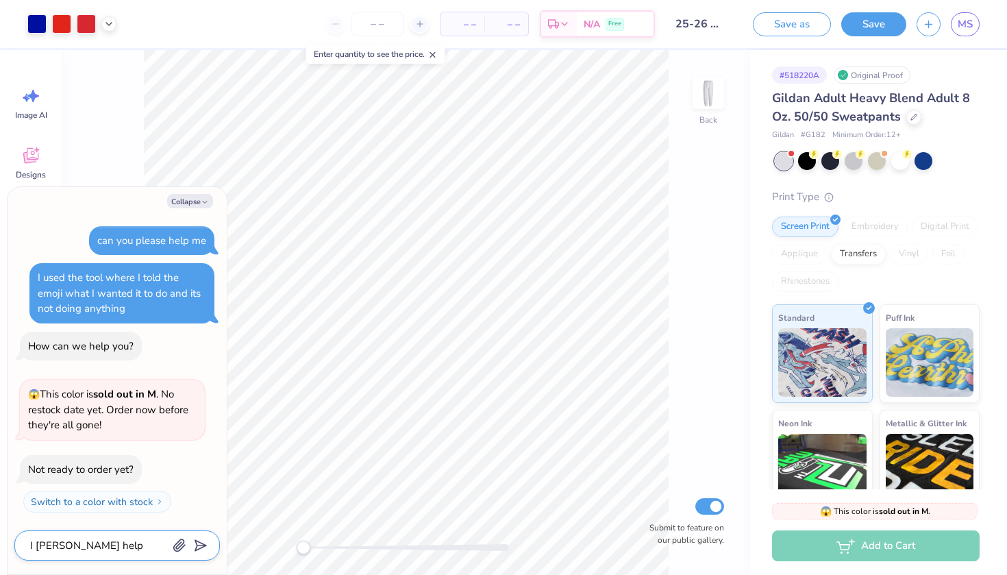
type textarea "I ned help w"
type textarea "x"
type textarea "I ned help wi"
type textarea "x"
type textarea "I ned help wit"
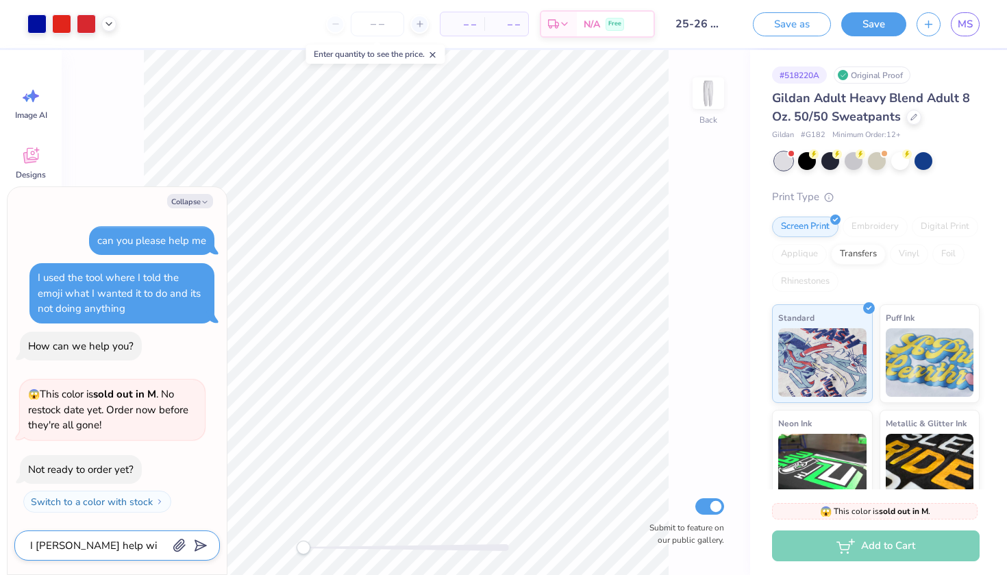
type textarea "x"
type textarea "I ned help with"
type textarea "x"
type textarea "I ned help with"
type textarea "x"
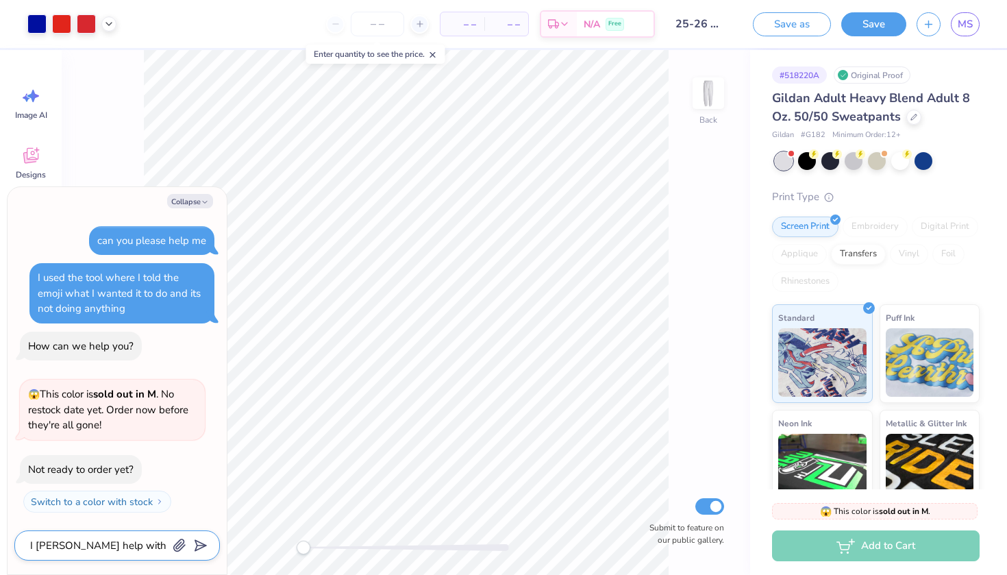
type textarea "I ned help with m"
type textarea "x"
type textarea "I ned help with mo"
type textarea "x"
type textarea "I ned help with mov"
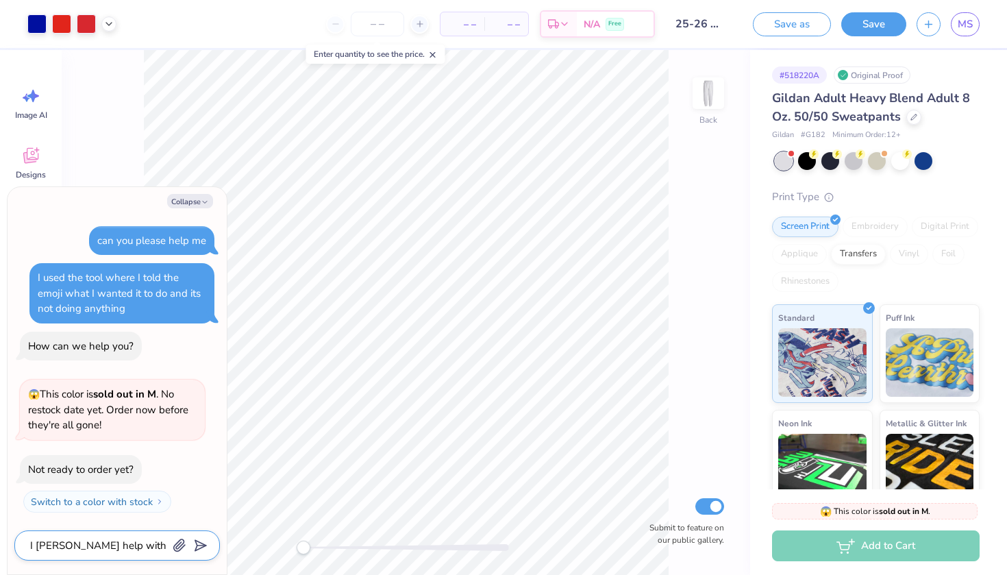
type textarea "x"
type textarea "I ned help with movi"
type textarea "x"
type textarea "I ned help with movii"
type textarea "x"
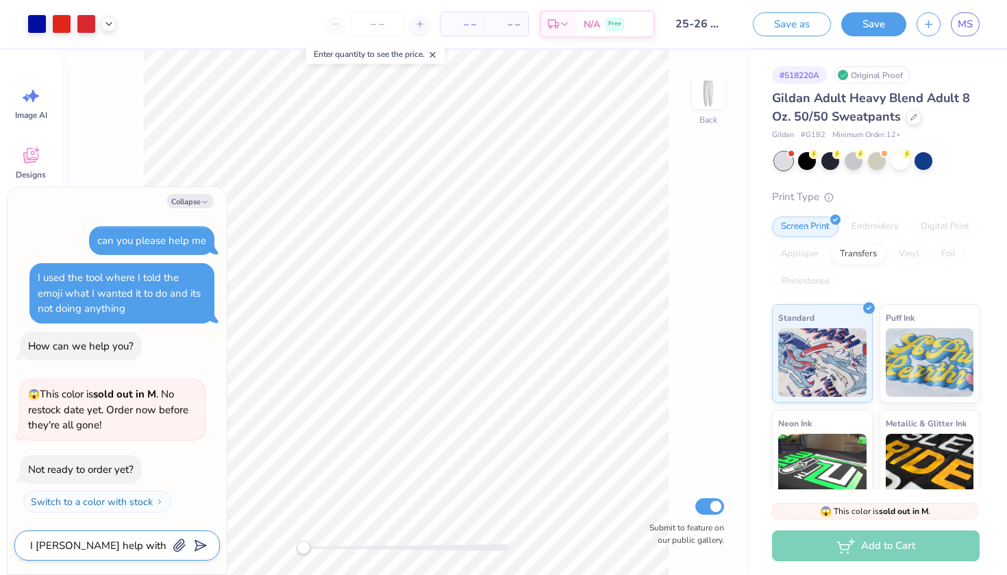
type textarea "I ned help with moviin"
type textarea "x"
type textarea "I ned help with moviing"
type textarea "x"
type textarea "I ned help with moving"
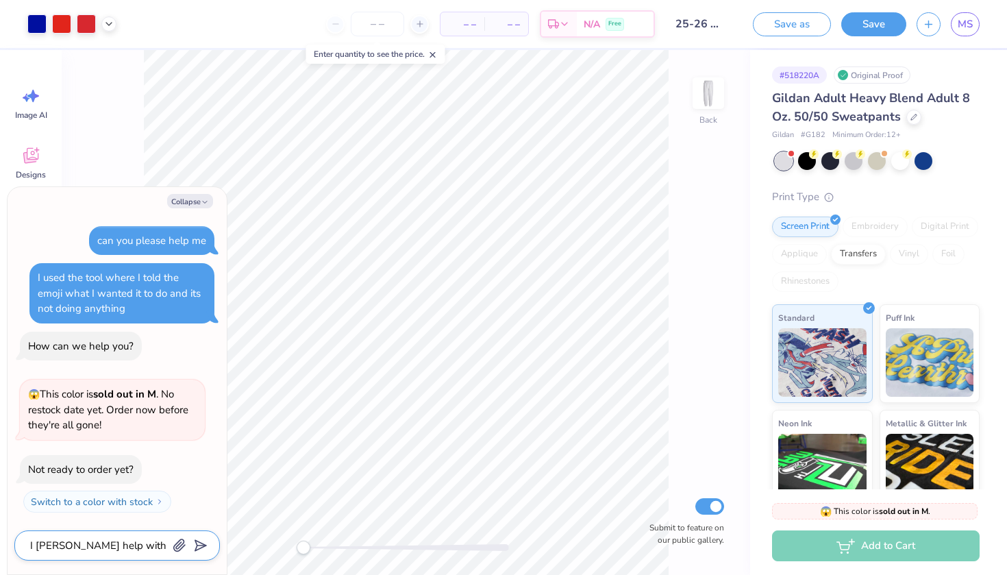
type textarea "x"
type textarea "I ned help with moving s"
type textarea "x"
type textarea "I ned help with moving so"
type textarea "x"
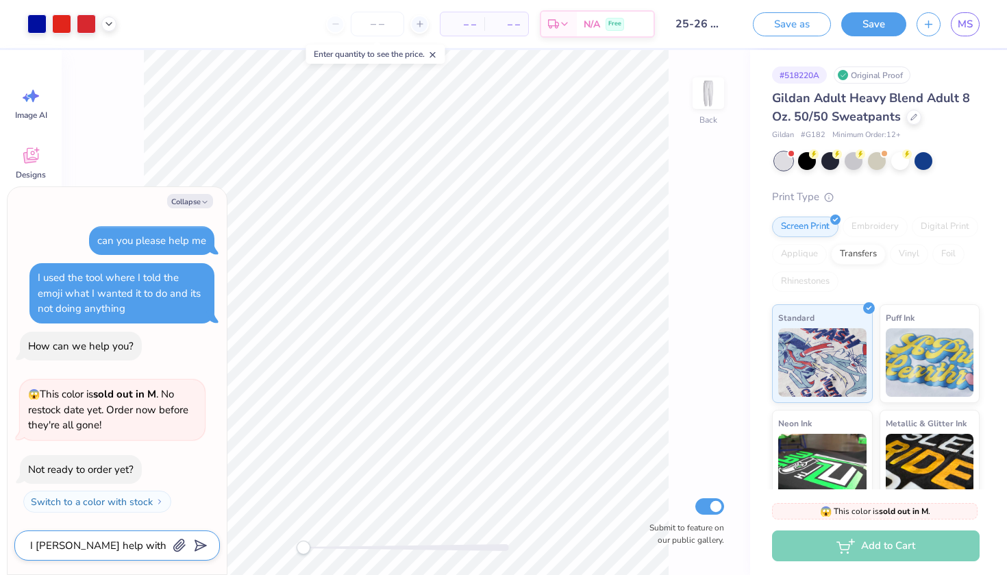
type textarea "I ned help with moving som"
type textarea "x"
type textarea "I ned help with moving some"
type textarea "x"
type textarea "I ned help with moving somet"
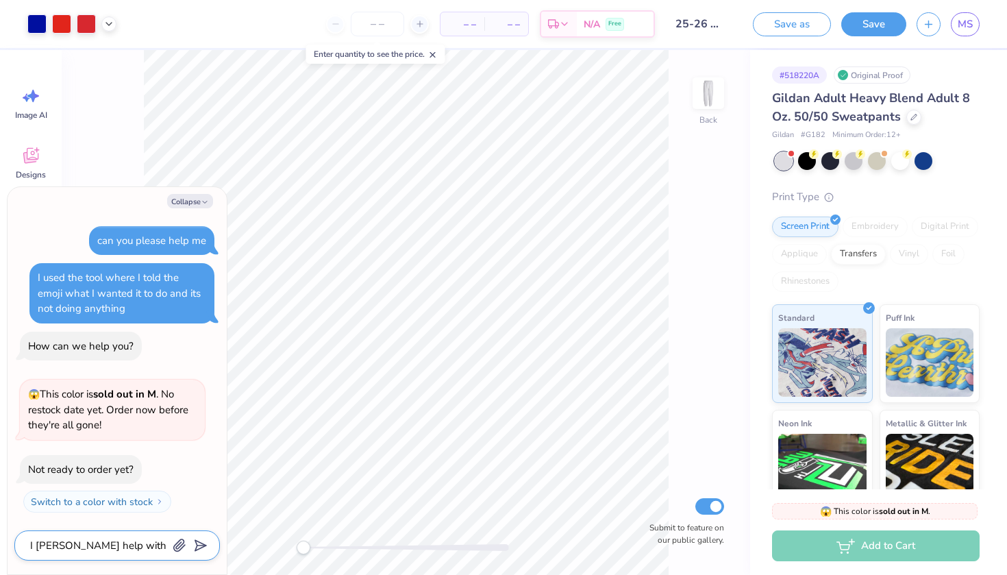
type textarea "x"
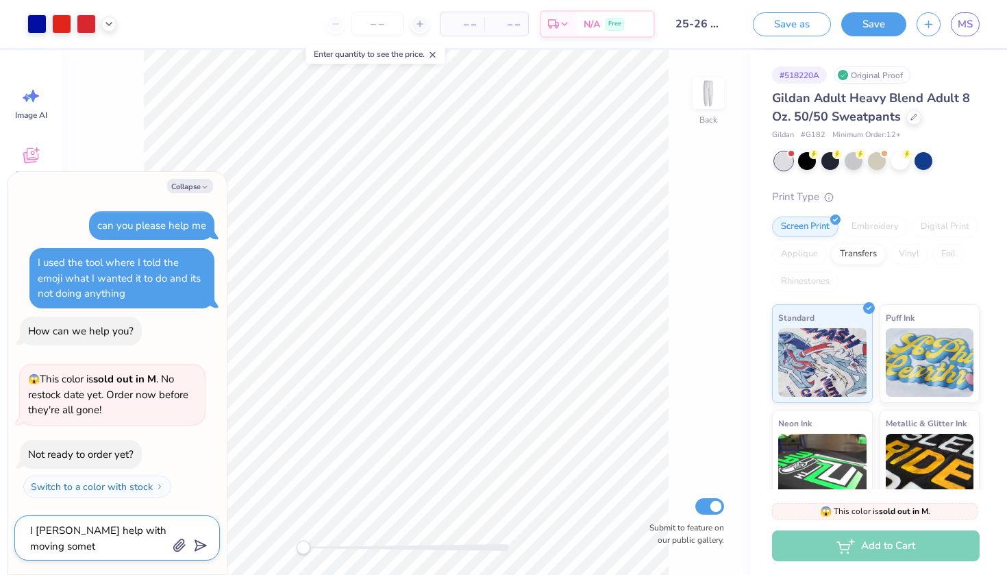
type textarea "I ned help with moving someth"
type textarea "x"
type textarea "I ned help with moving somethi"
type textarea "x"
type textarea "I ned help with moving somethin"
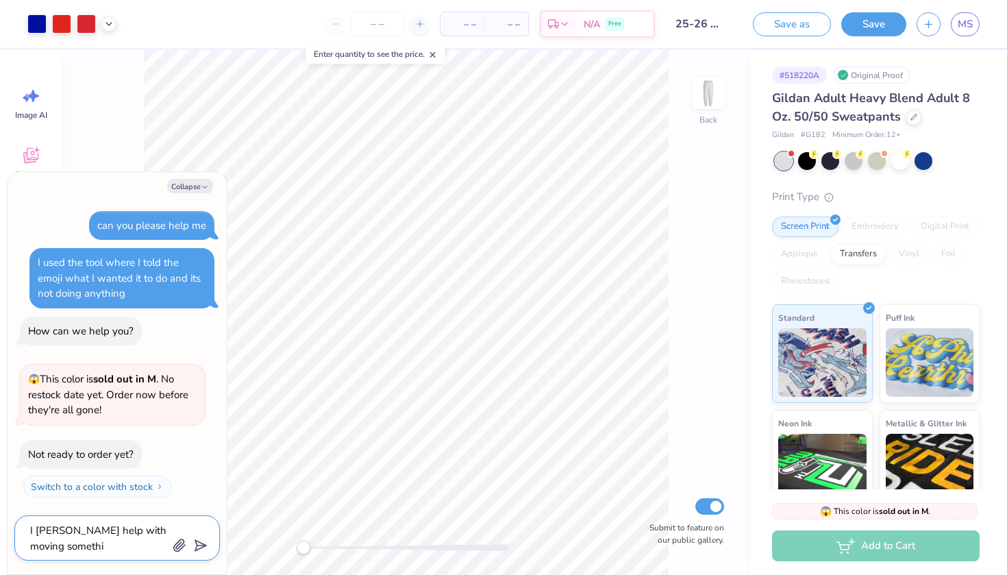
type textarea "x"
type textarea "I ned help with moving something"
type textarea "x"
type textarea "I ned help with moving somethingo"
type textarea "x"
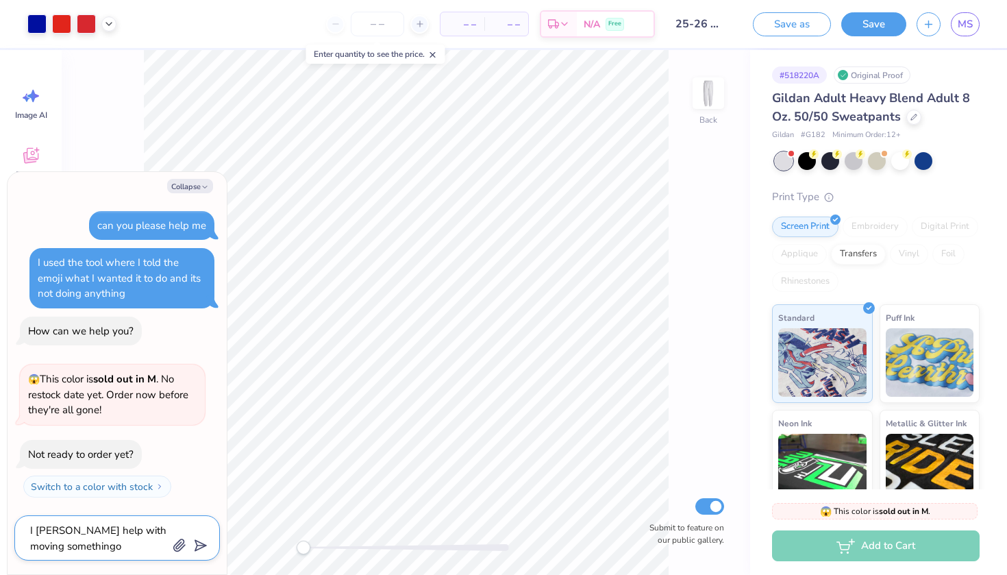
type textarea "I ned help with moving somethingon"
type textarea "x"
type textarea "I ned help with moving something"
type textarea "x"
type textarea "I ned help with moving something t"
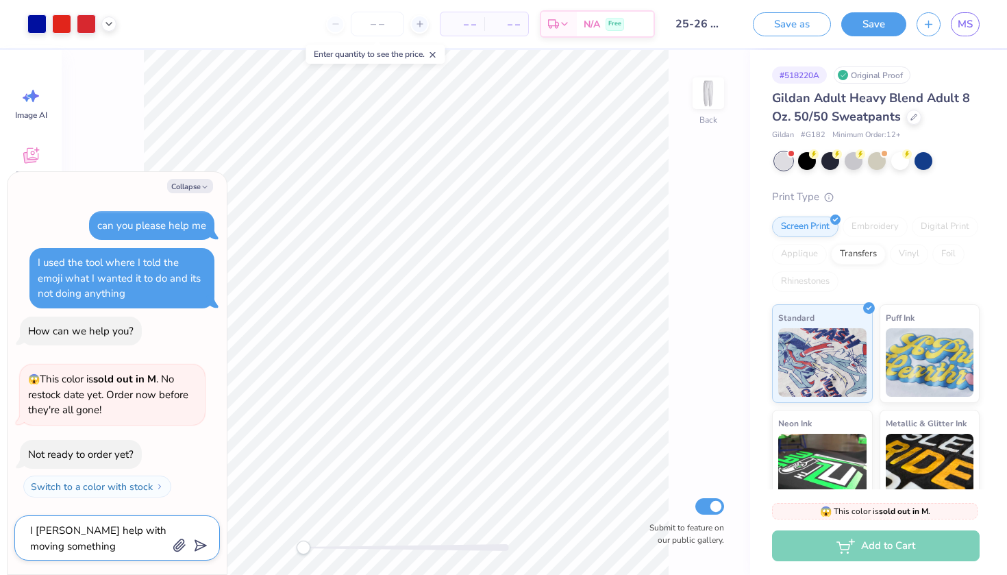
type textarea "x"
type textarea "I ned help with moving something th"
type textarea "x"
type textarea "I ned help with moving something the"
type textarea "x"
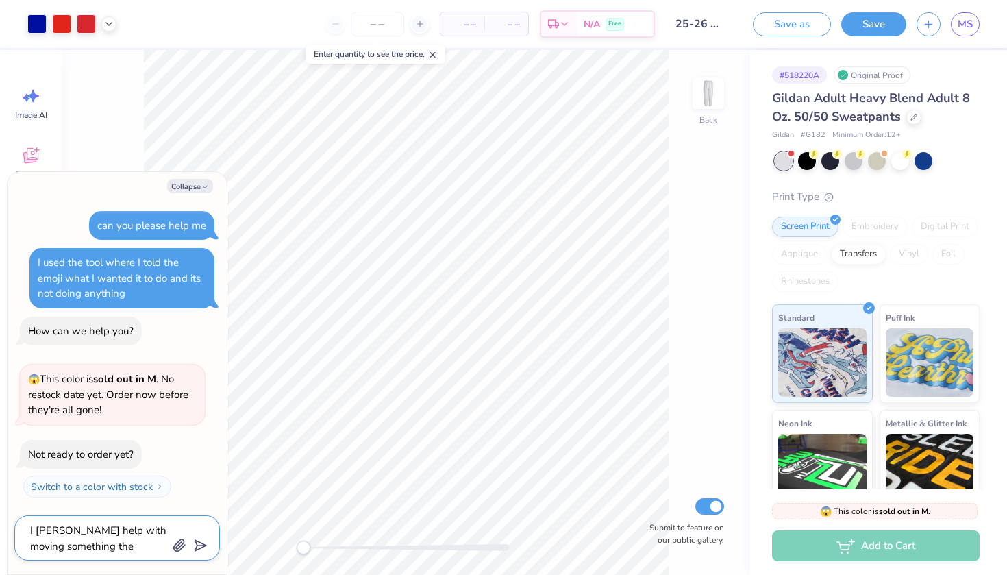
type textarea "I ned help with moving something thes"
type textarea "x"
type textarea "I ned help with moving something these"
type textarea "x"
type textarea "I ned help with moving something these"
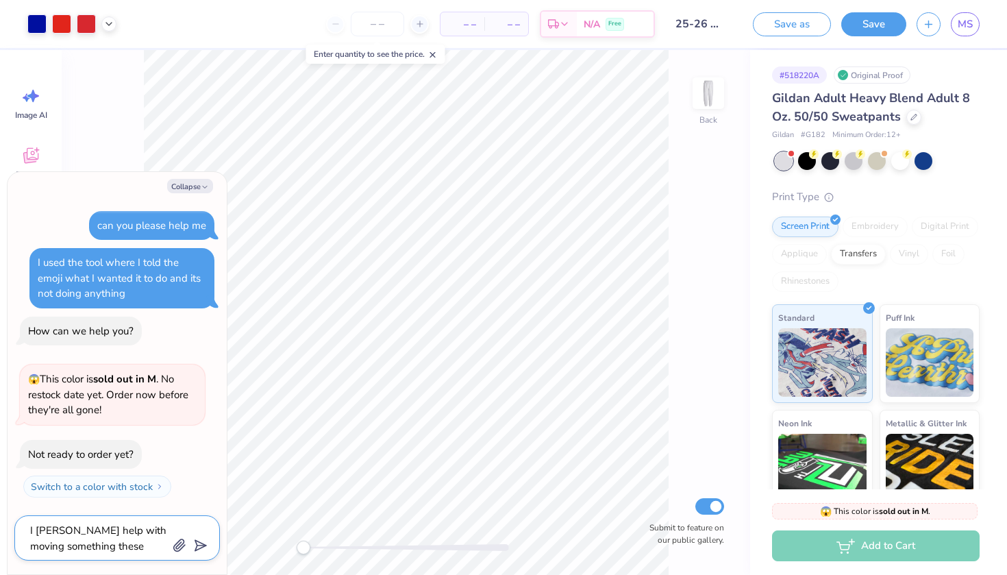
type textarea "x"
type textarea "I ned help with moving something these s"
type textarea "x"
type textarea "I ned help with moving something these sw"
type textarea "x"
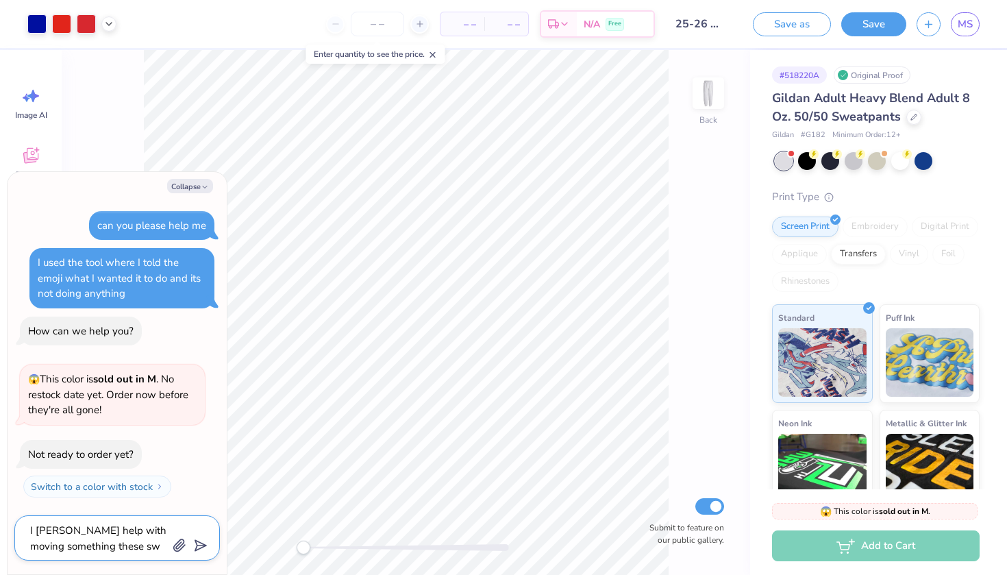
type textarea "I ned help with moving something these swe"
type textarea "x"
type textarea "I ned help with moving something these swea"
type textarea "x"
type textarea "I ned help with moving something these sweat"
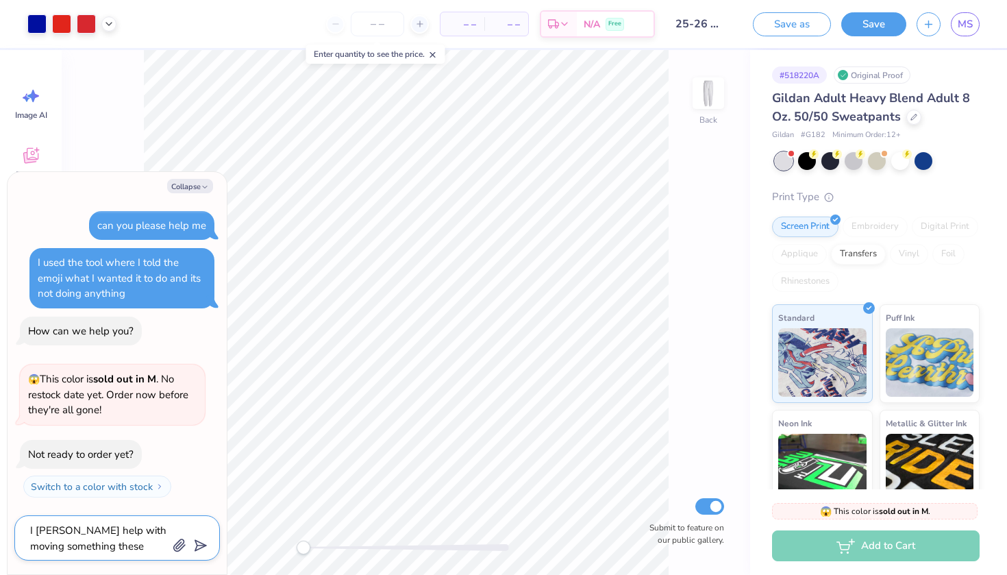
type textarea "x"
type textarea "I ned help with moving something these sweatp"
type textarea "x"
type textarea "I ned help with moving something these sweatpa"
type textarea "x"
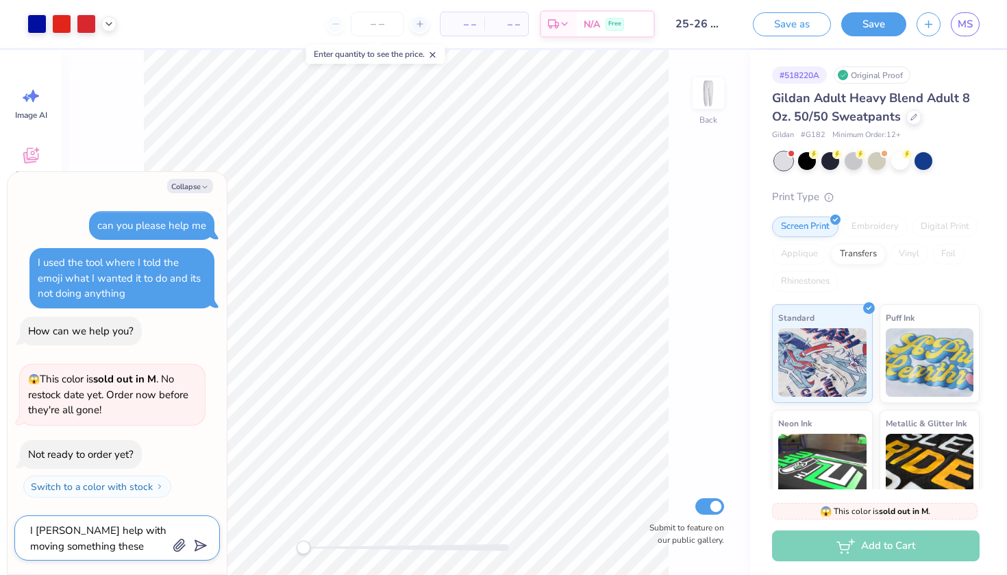
type textarea "I ned help with moving something these sweatpat"
type textarea "x"
type textarea "I ned help with moving something these sweatpats"
type textarea "x"
type textarea "I ned help with moving something these sweatpats"
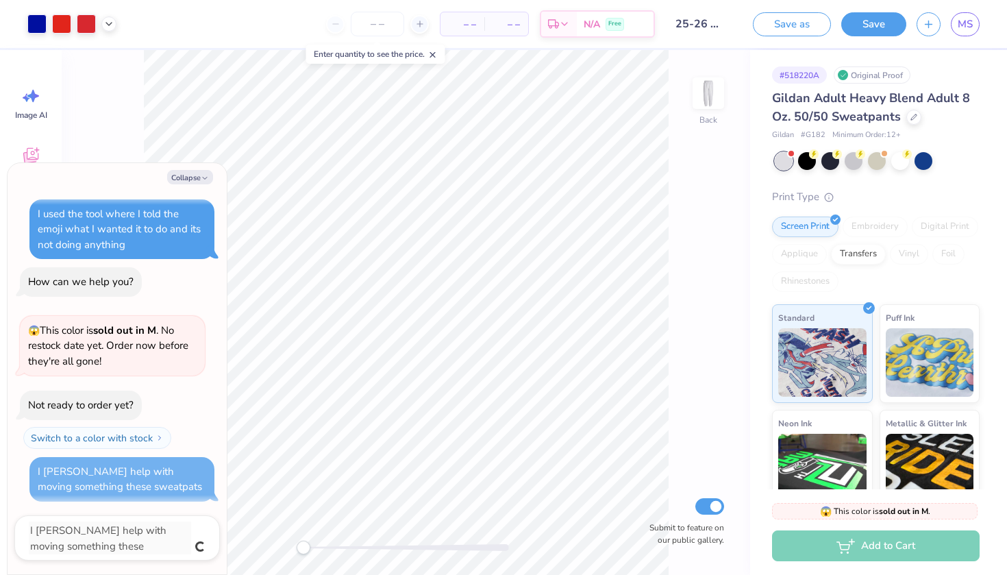
type textarea "x"
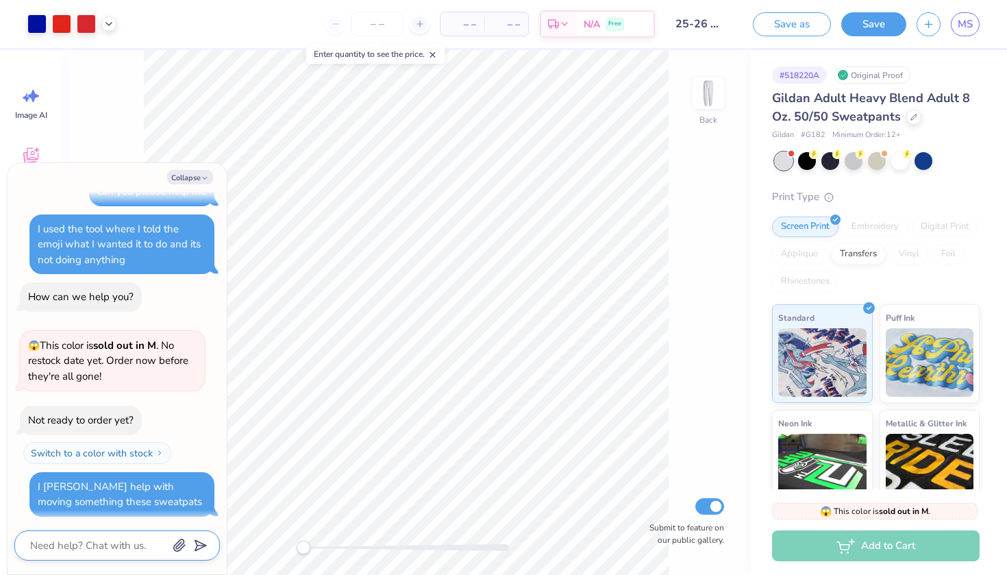
type textarea "h"
type textarea "x"
type textarea "he"
type textarea "x"
type textarea "hel"
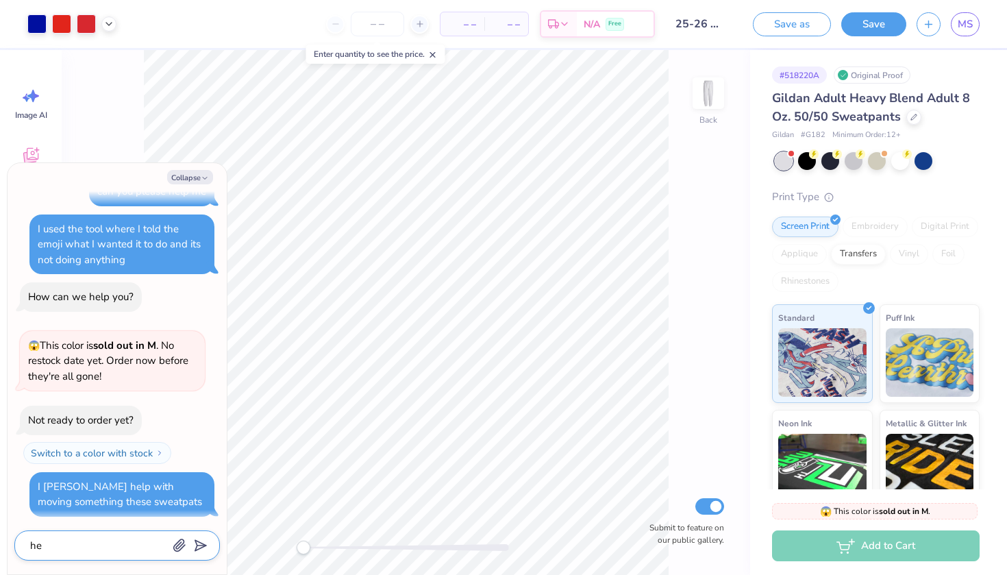
type textarea "x"
type textarea "hell"
type textarea "x"
type textarea "hello"
type textarea "x"
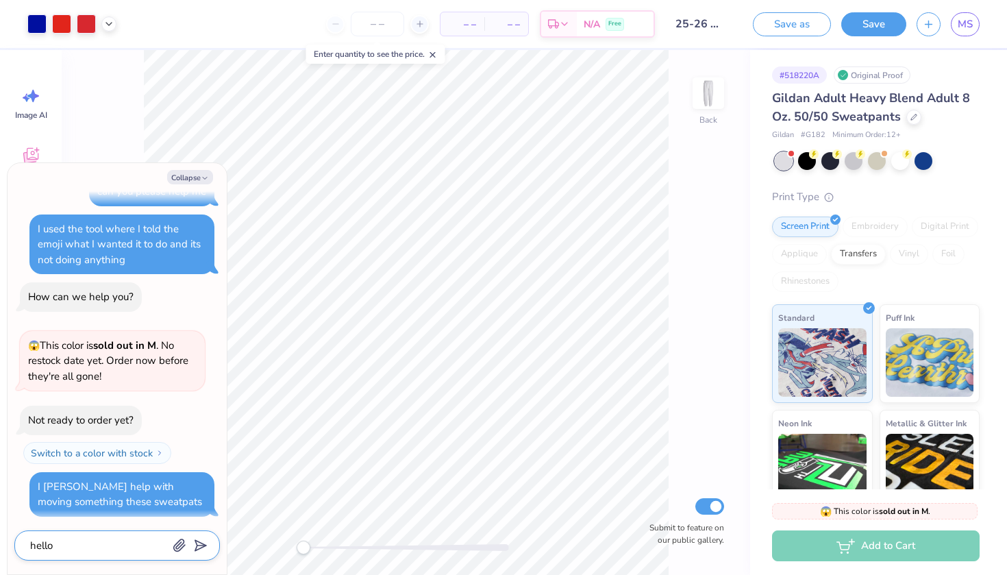
type textarea "hello?"
type textarea "x"
type textarea "hello?"
type textarea "x"
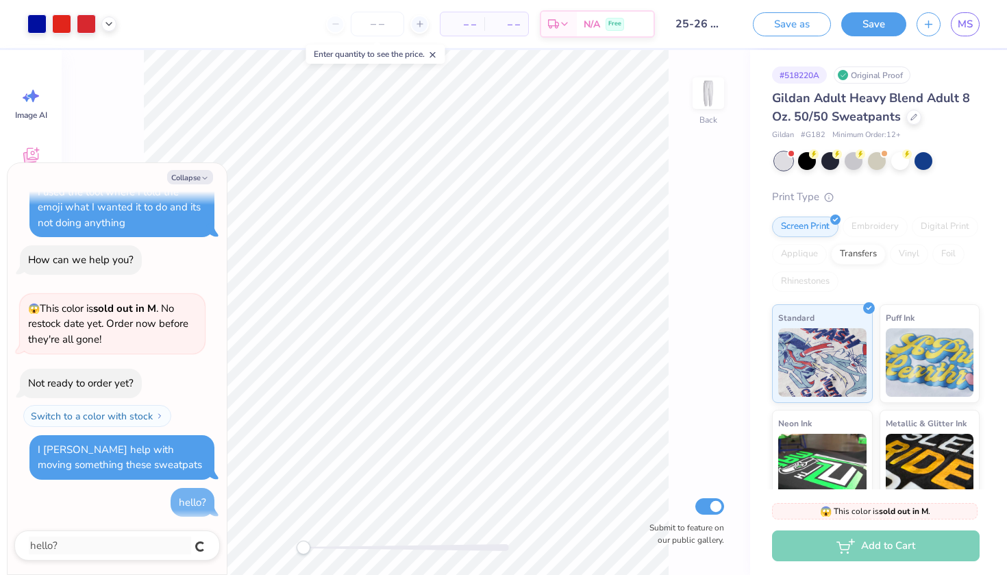
type textarea "x"
type textarea "c"
type textarea "x"
type textarea "ca"
type textarea "x"
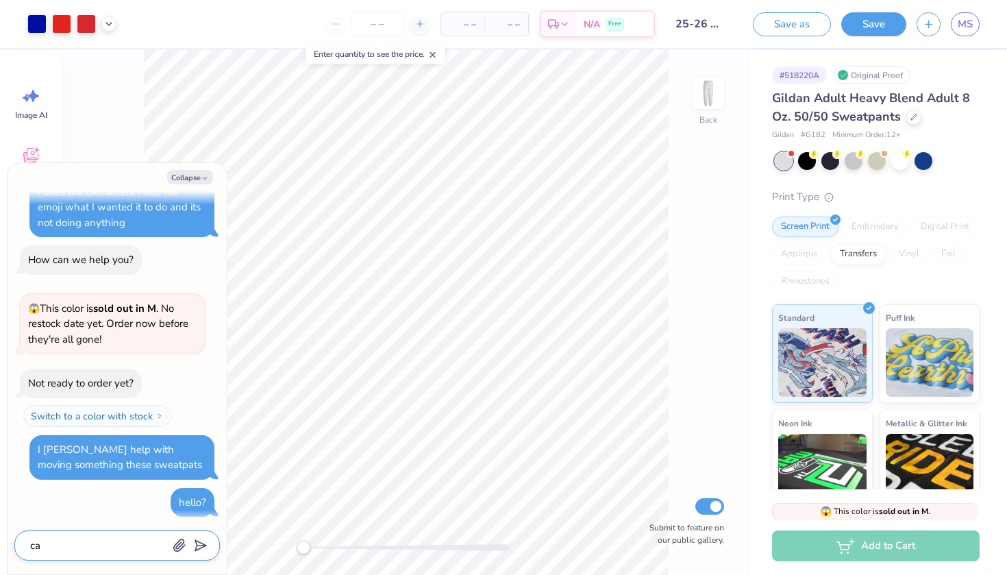
type textarea "can"
type textarea "x"
type textarea "can"
type textarea "x"
type textarea "can yo"
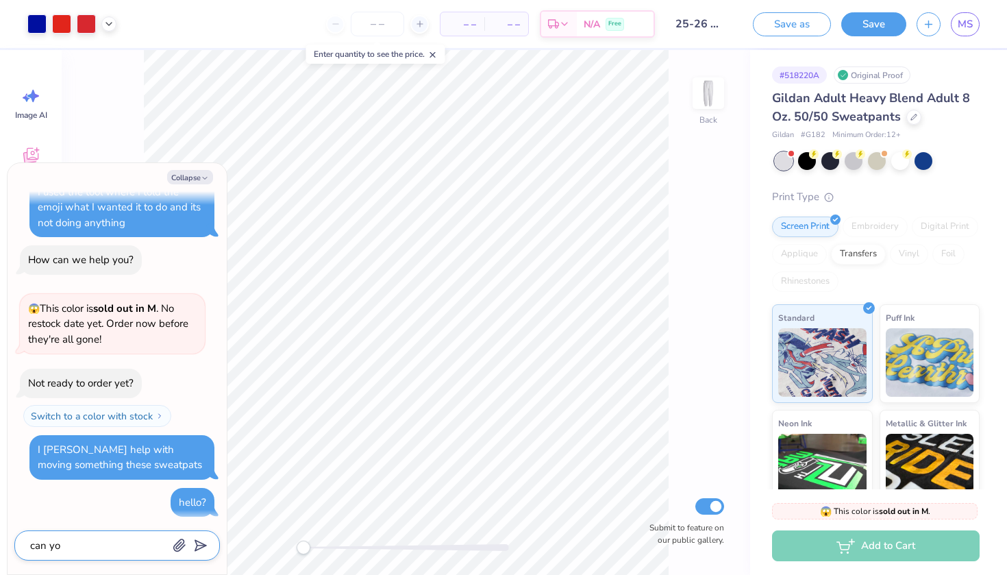
type textarea "x"
type textarea "can you"
type textarea "x"
type textarea "can you"
type textarea "x"
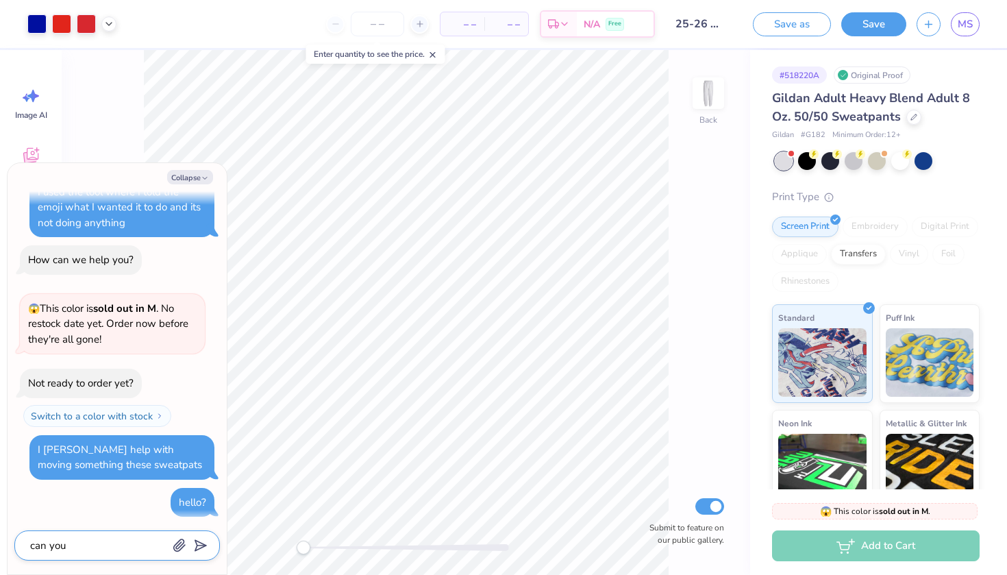
type textarea "can you l"
type textarea "x"
type textarea "can you"
type textarea "x"
type textarea "can you p"
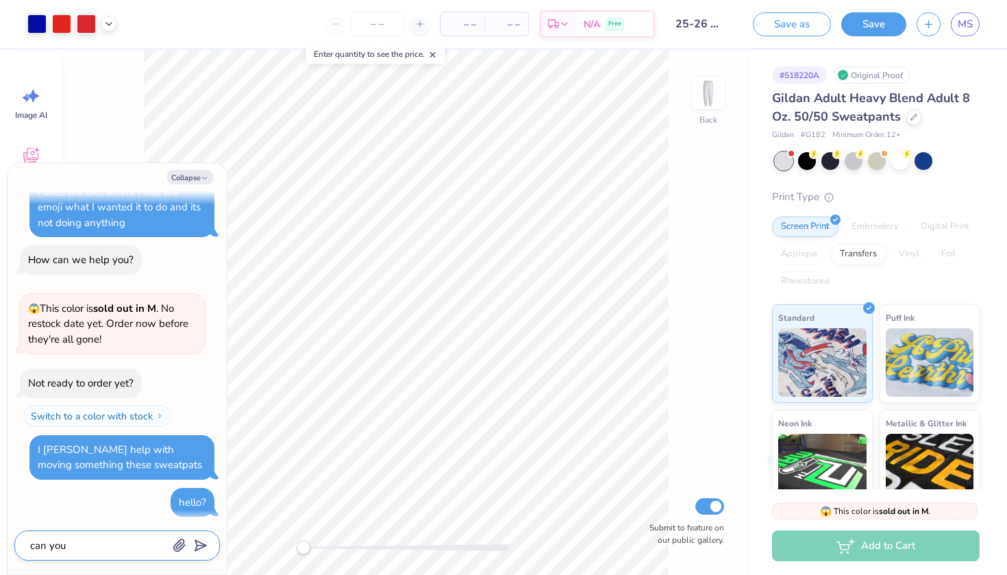
type textarea "x"
type textarea "can you pl"
type textarea "x"
type textarea "can you ple"
type textarea "x"
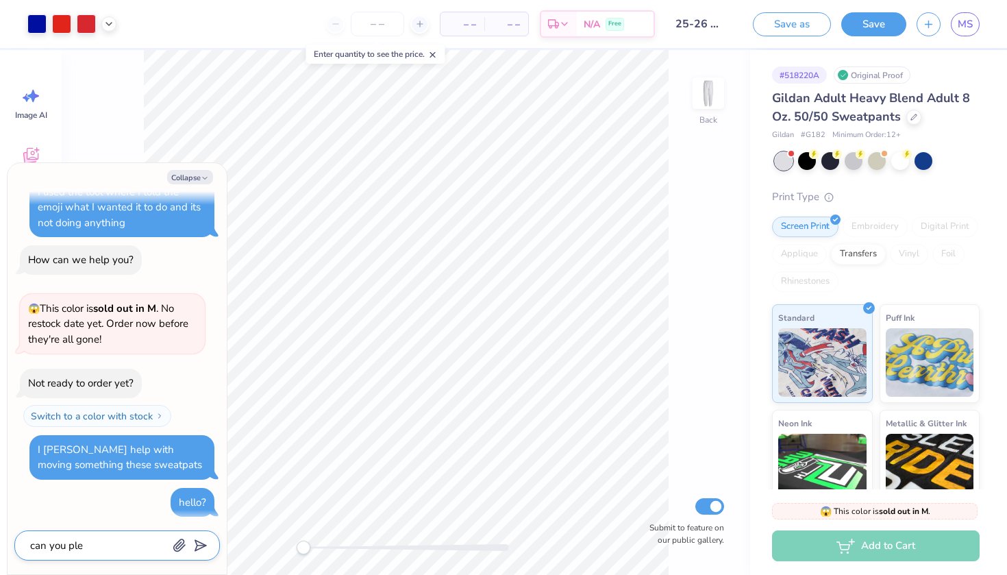
type textarea "can you plea"
type textarea "x"
type textarea "can you pleas"
type textarea "x"
type textarea "can you pleasw"
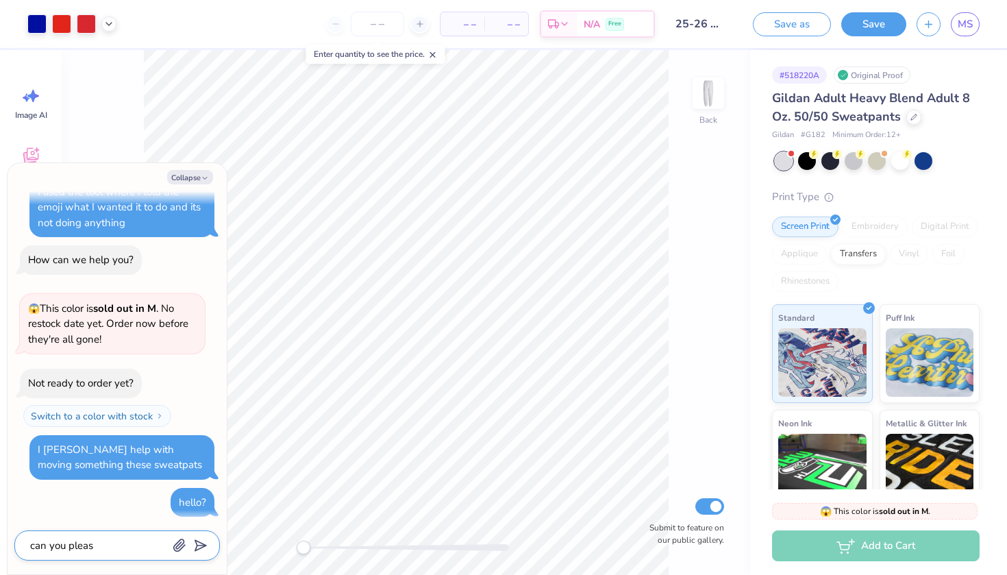
type textarea "x"
type textarea "can you please"
type textarea "x"
type textarea "can you please a"
type textarea "x"
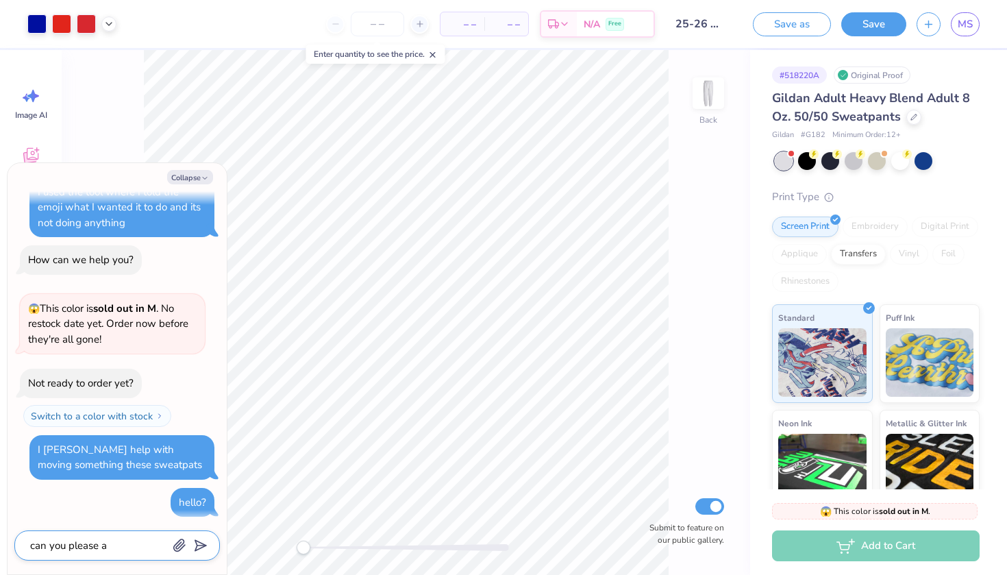
type textarea "can you please"
type textarea "x"
type textarea "can you please a"
type textarea "x"
type textarea "can you please an"
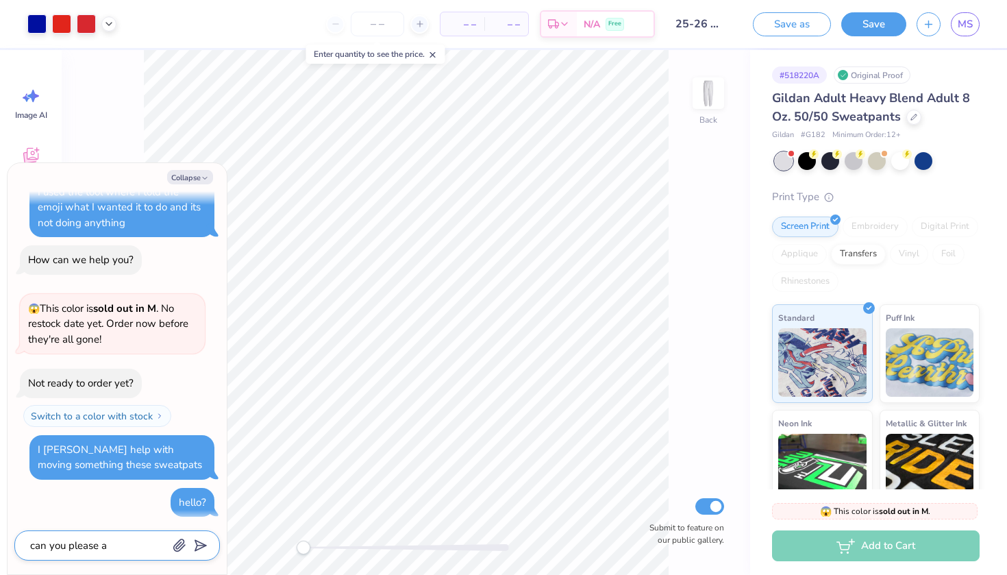
type textarea "x"
type textarea "can you please ans"
type textarea "x"
type textarea "can you please answ"
type textarea "x"
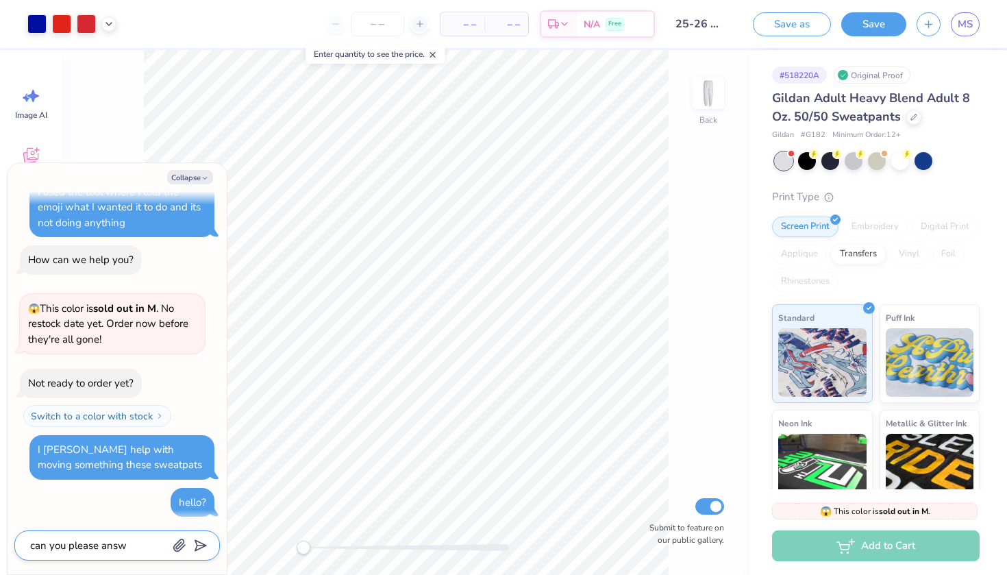
type textarea "can you please answe"
type textarea "x"
type textarea "can you please answee"
type textarea "x"
type textarea "can you please answeer"
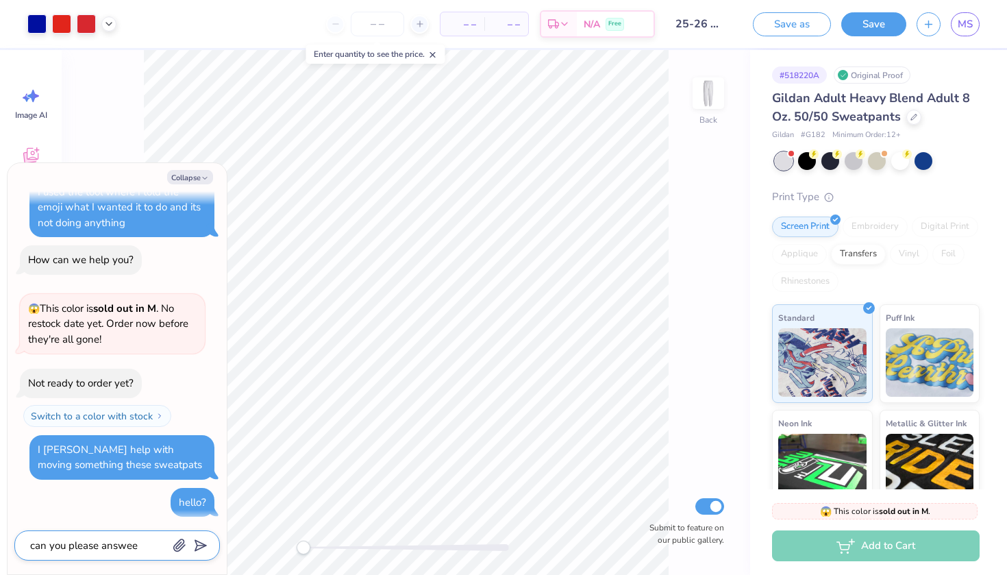
type textarea "x"
type textarea "can you please answer"
type textarea "x"
type textarea "can you please answer m"
type textarea "x"
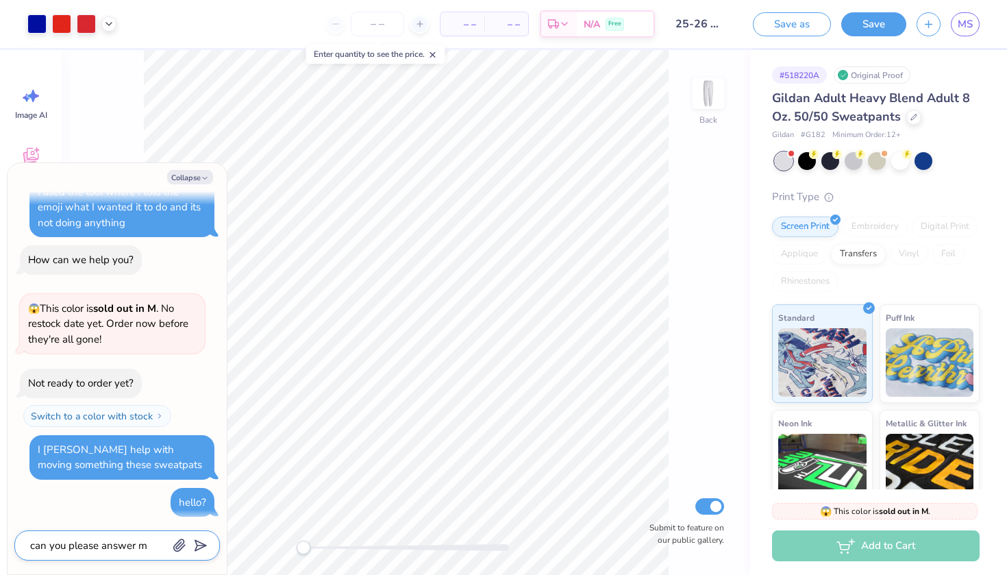
type textarea "can you please answer me"
type textarea "x"
type textarea "can you please answer me!"
type textarea "x"
type textarea "can you please answer me!!"
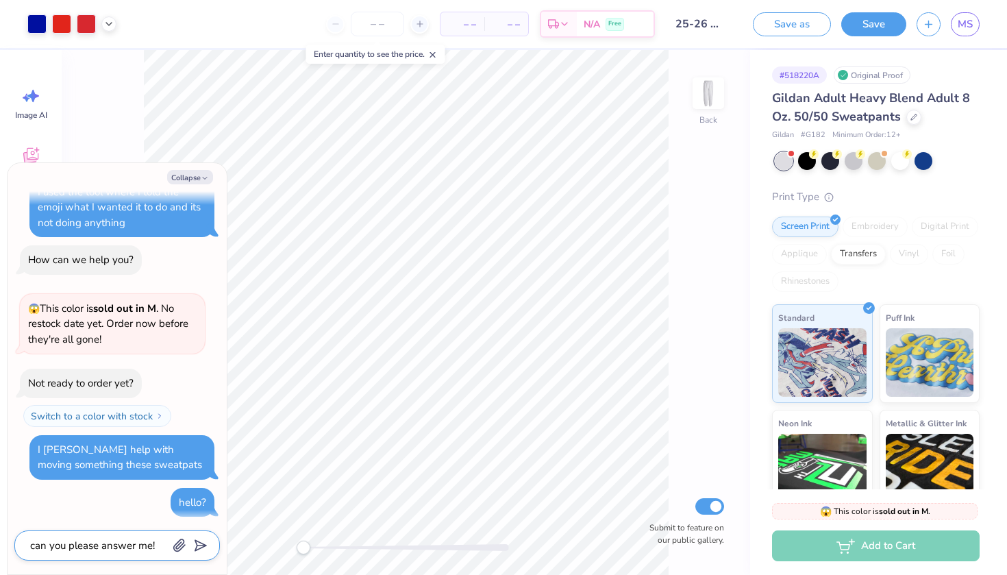
type textarea "x"
type textarea "can you please answer me!!!"
type textarea "x"
type textarea "can you please answer me!!!"
type textarea "x"
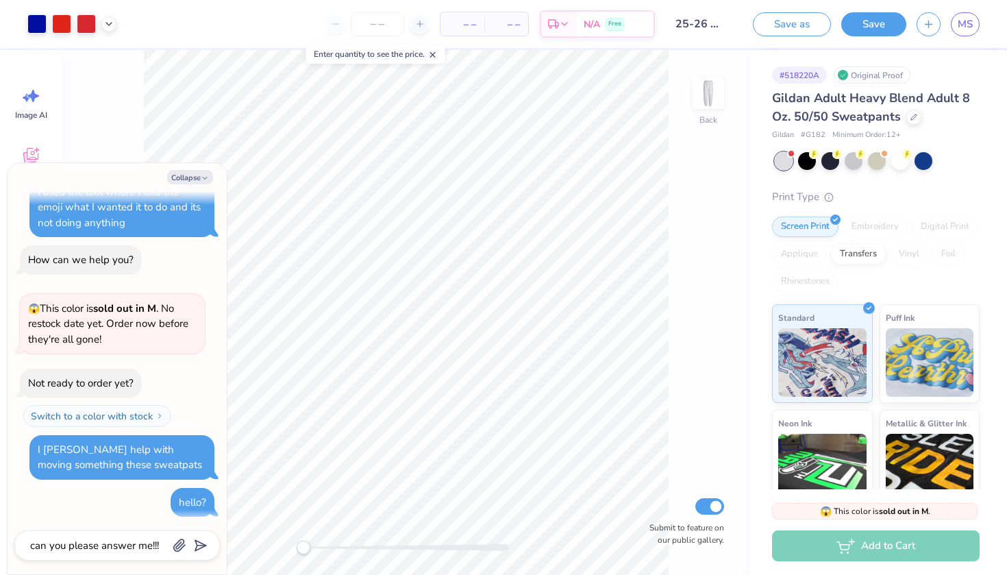
scroll to position [99, 0]
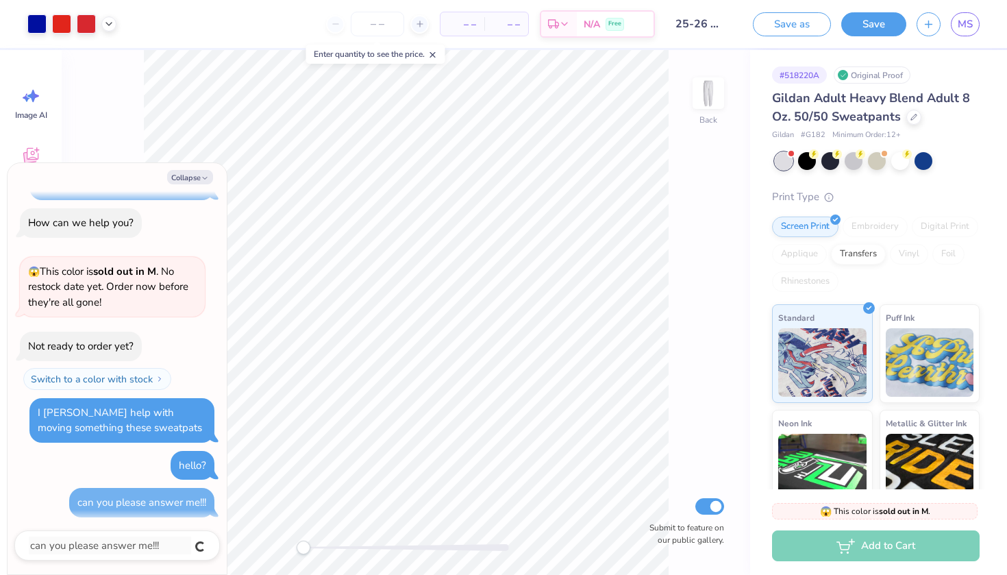
type textarea "x"
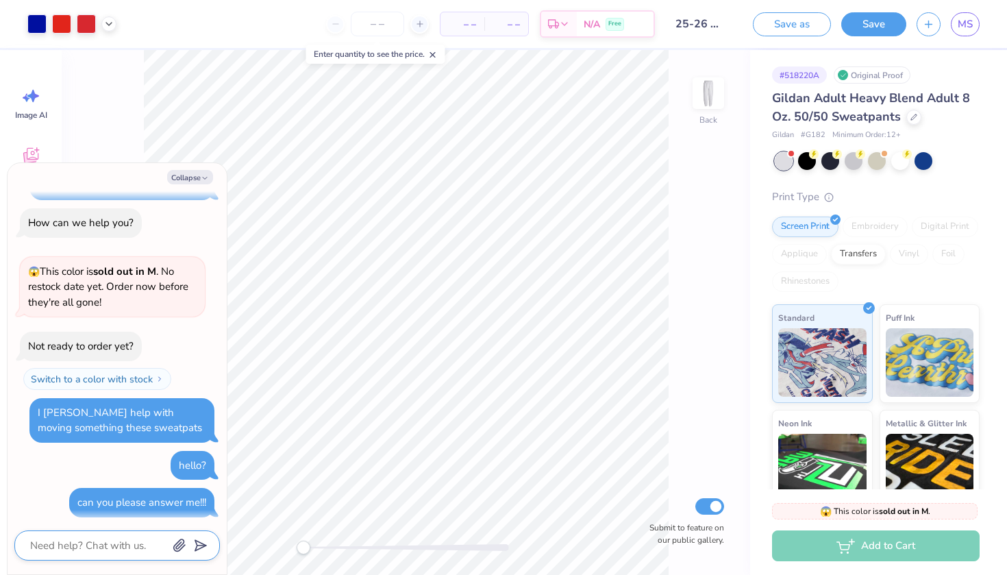
type textarea "a"
type textarea "x"
type textarea "i"
type textarea "x"
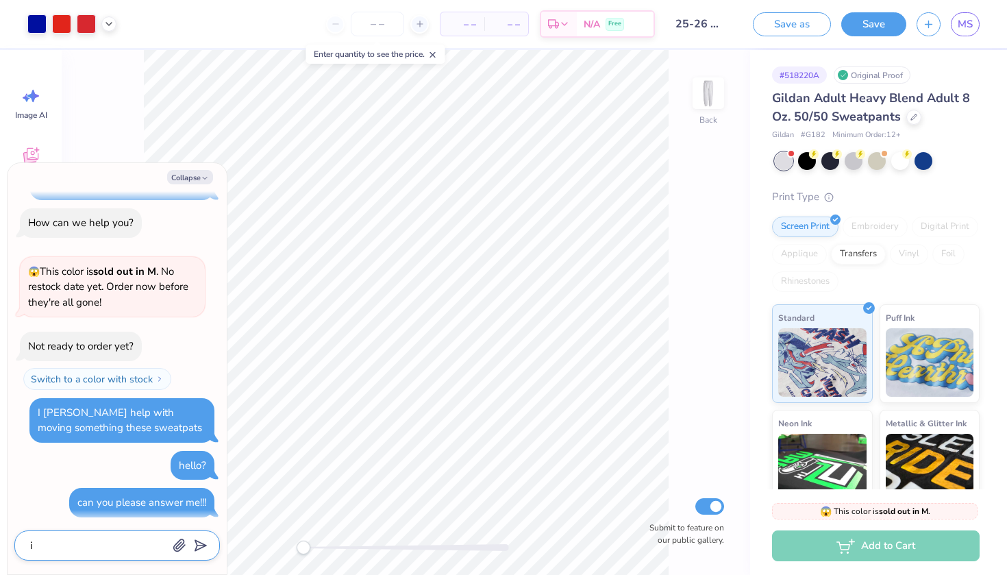
type textarea "I"
type textarea "x"
type textarea "I s"
type textarea "x"
type textarea "I se"
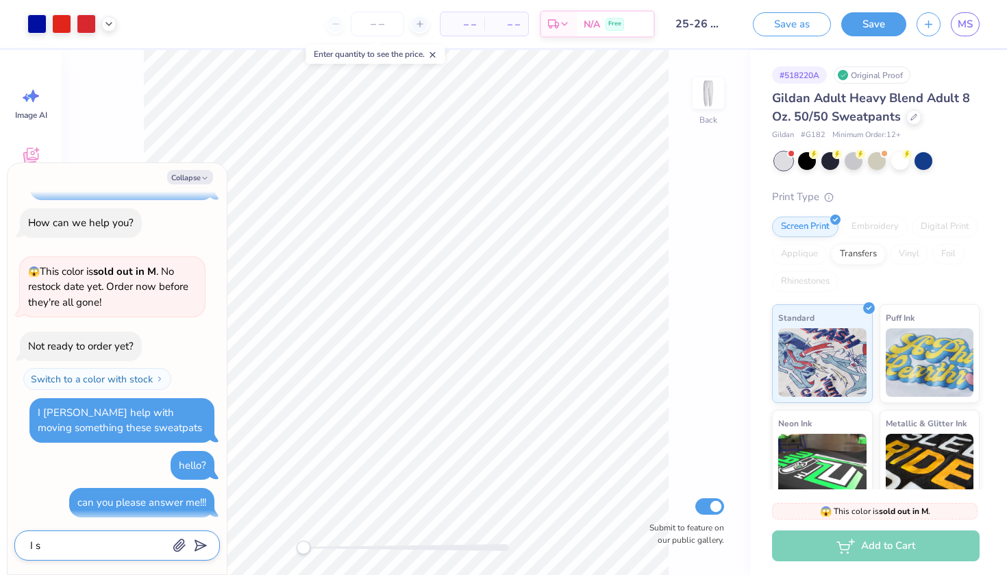
type textarea "x"
